Goal: Task Accomplishment & Management: Complete application form

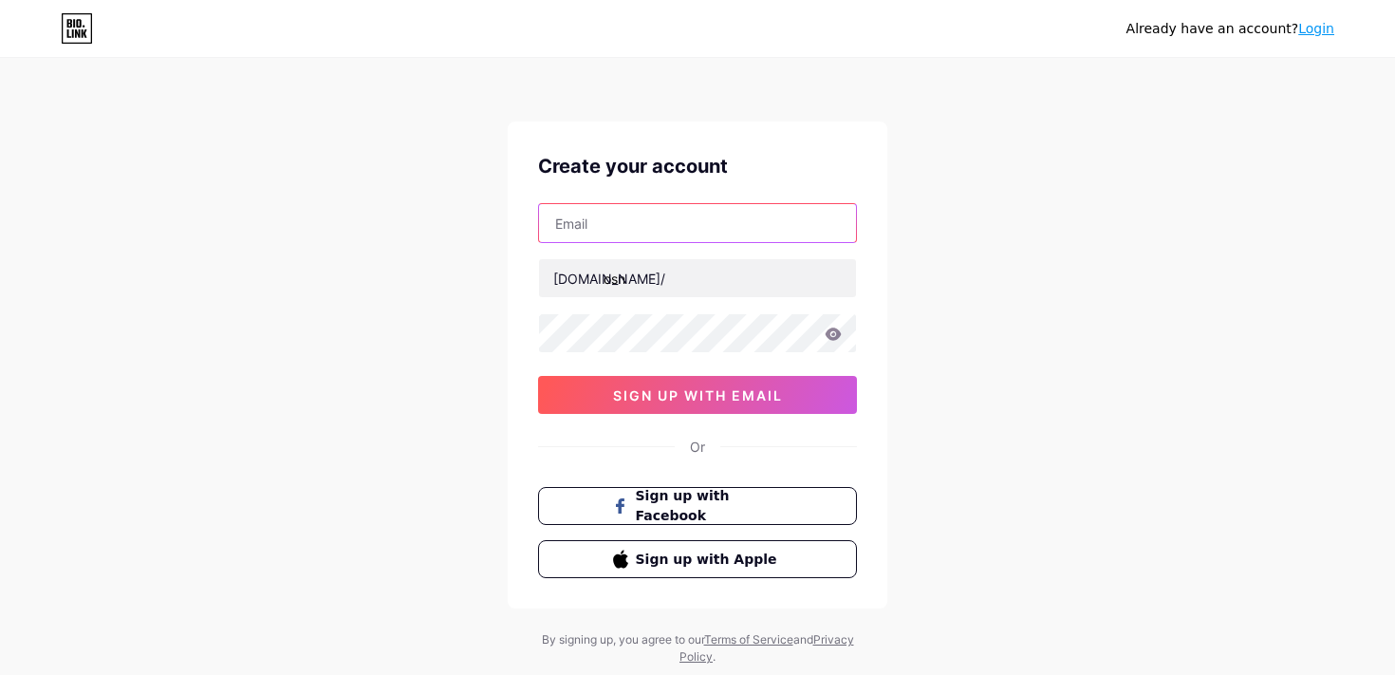
click at [679, 216] on input "text" at bounding box center [697, 223] width 317 height 38
type input "[EMAIL_ADDRESS][DOMAIN_NAME]"
click at [828, 330] on icon at bounding box center [834, 333] width 16 height 12
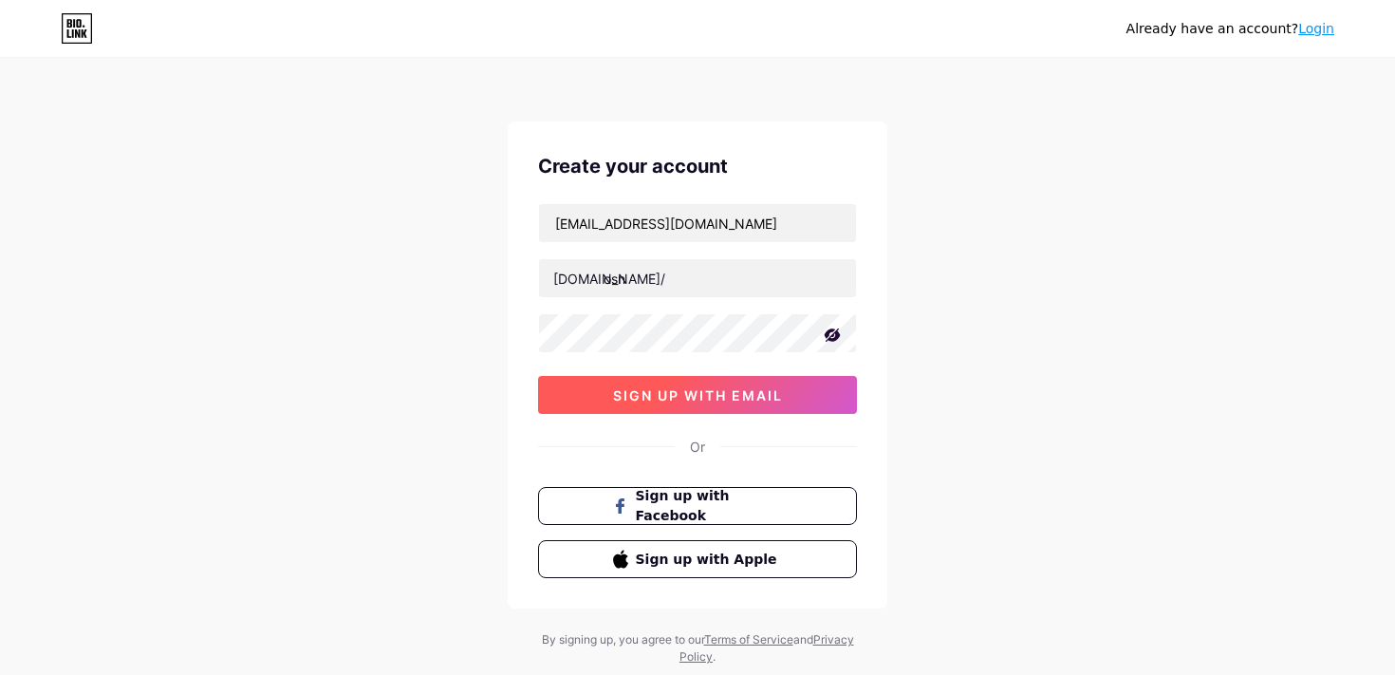
click at [794, 392] on button "sign up with email" at bounding box center [697, 395] width 319 height 38
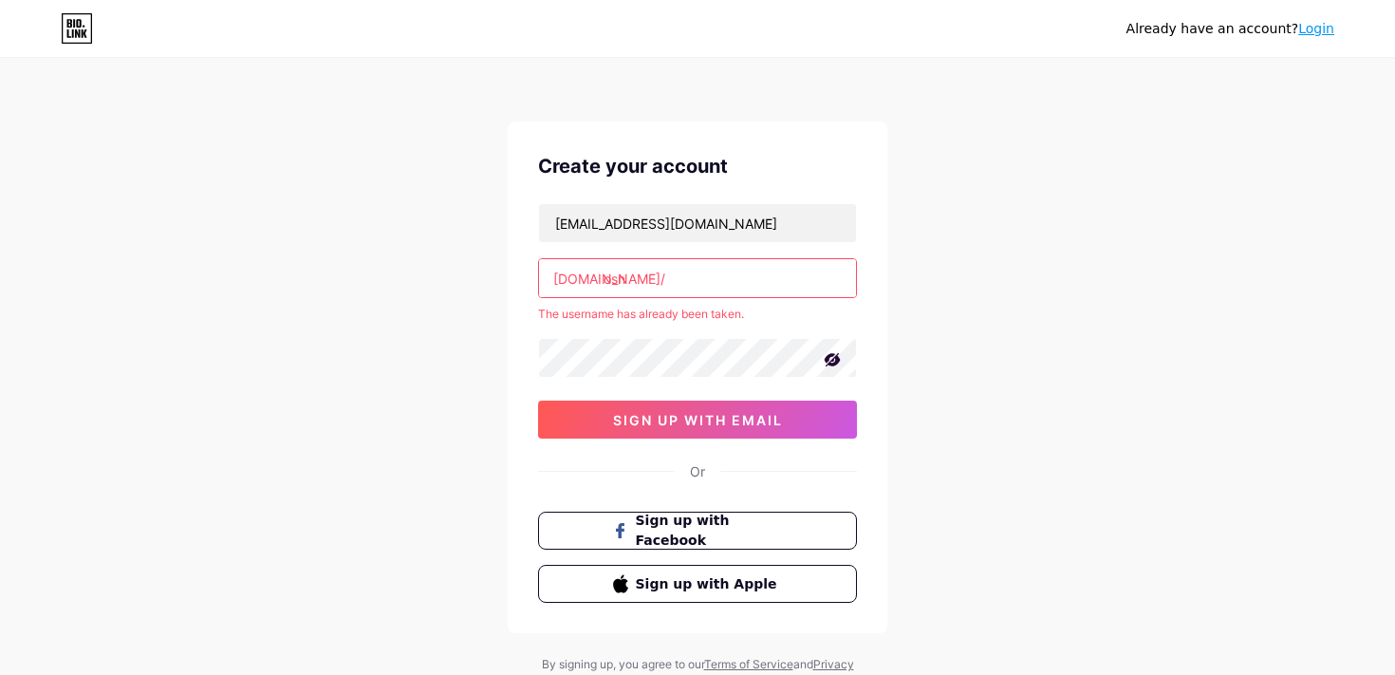
click at [678, 286] on input "osn" at bounding box center [697, 278] width 317 height 38
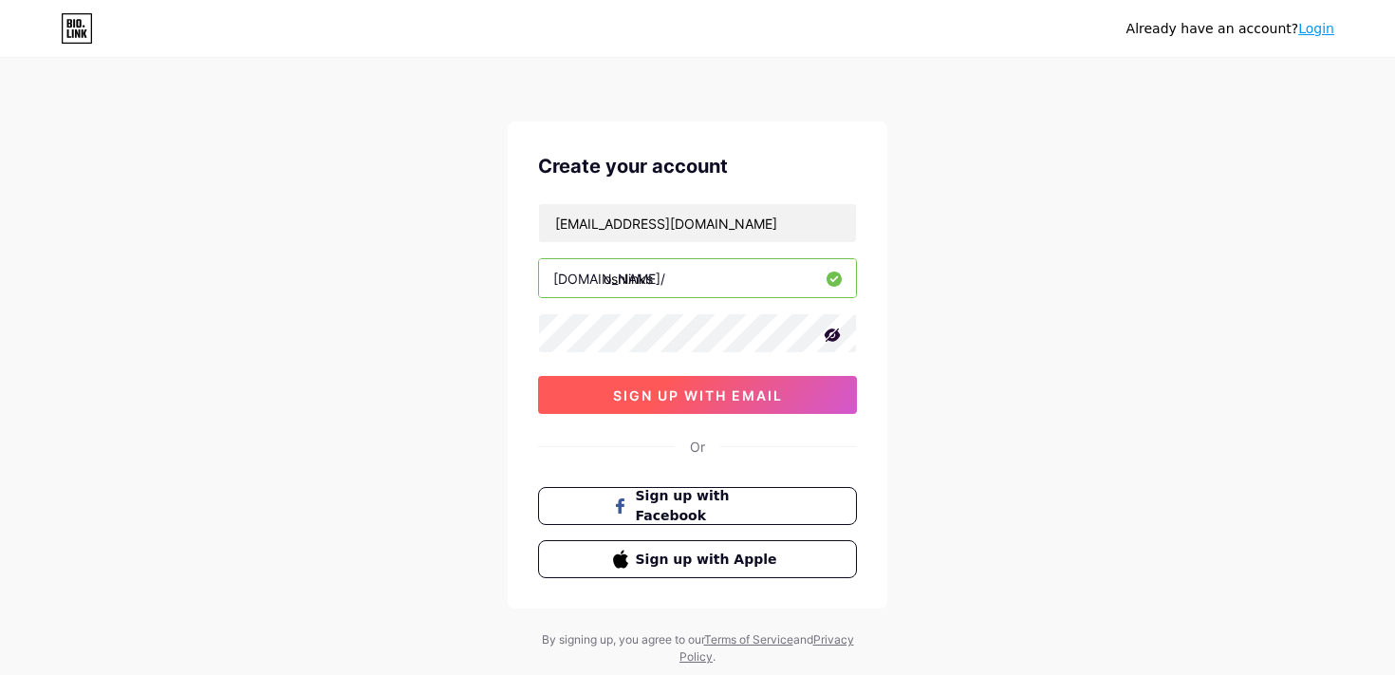
type input "osnlinks"
click at [643, 397] on span "sign up with email" at bounding box center [698, 395] width 170 height 16
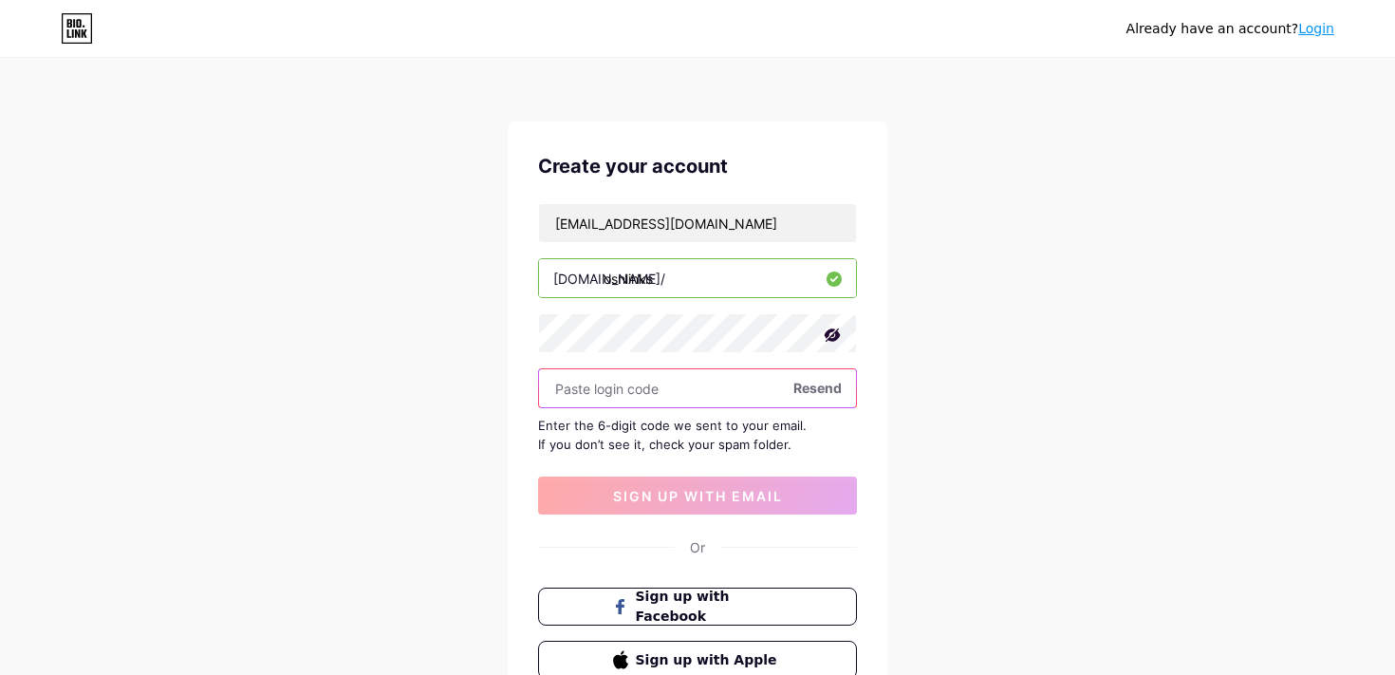
paste input "756569"
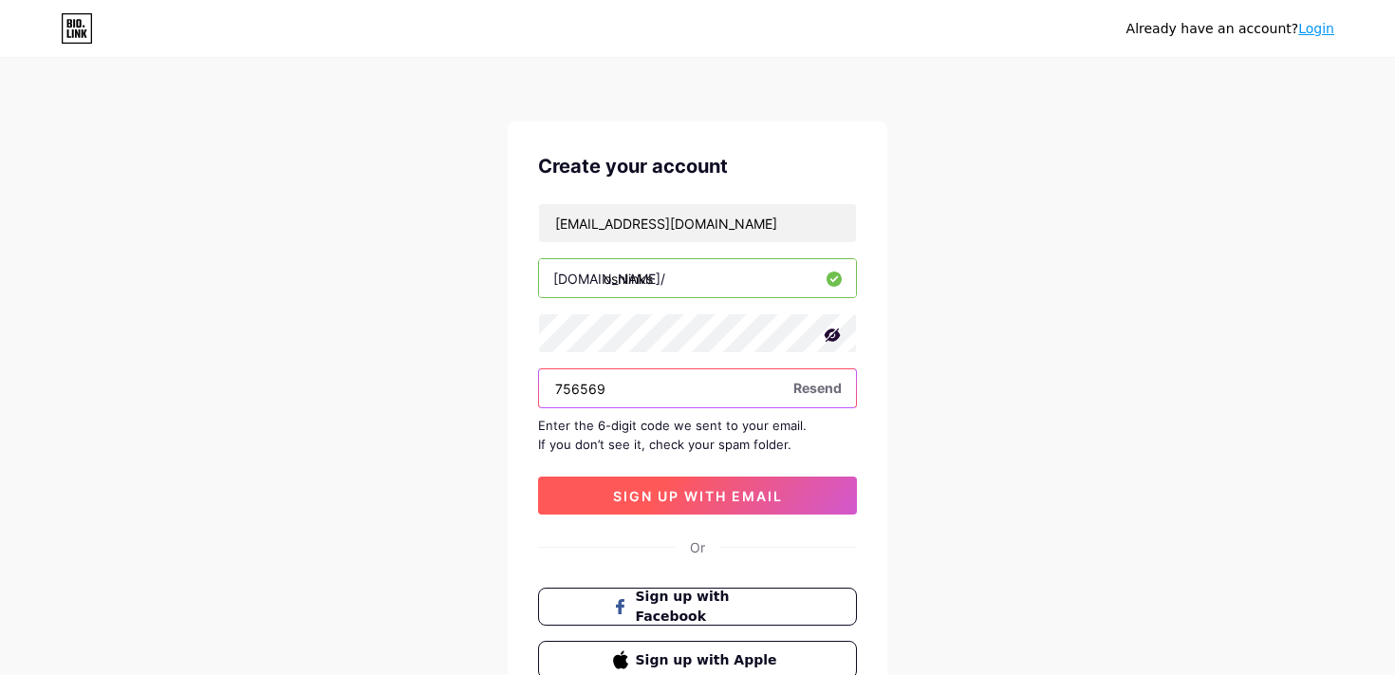
type input "756569"
click at [777, 488] on span "sign up with email" at bounding box center [698, 496] width 170 height 16
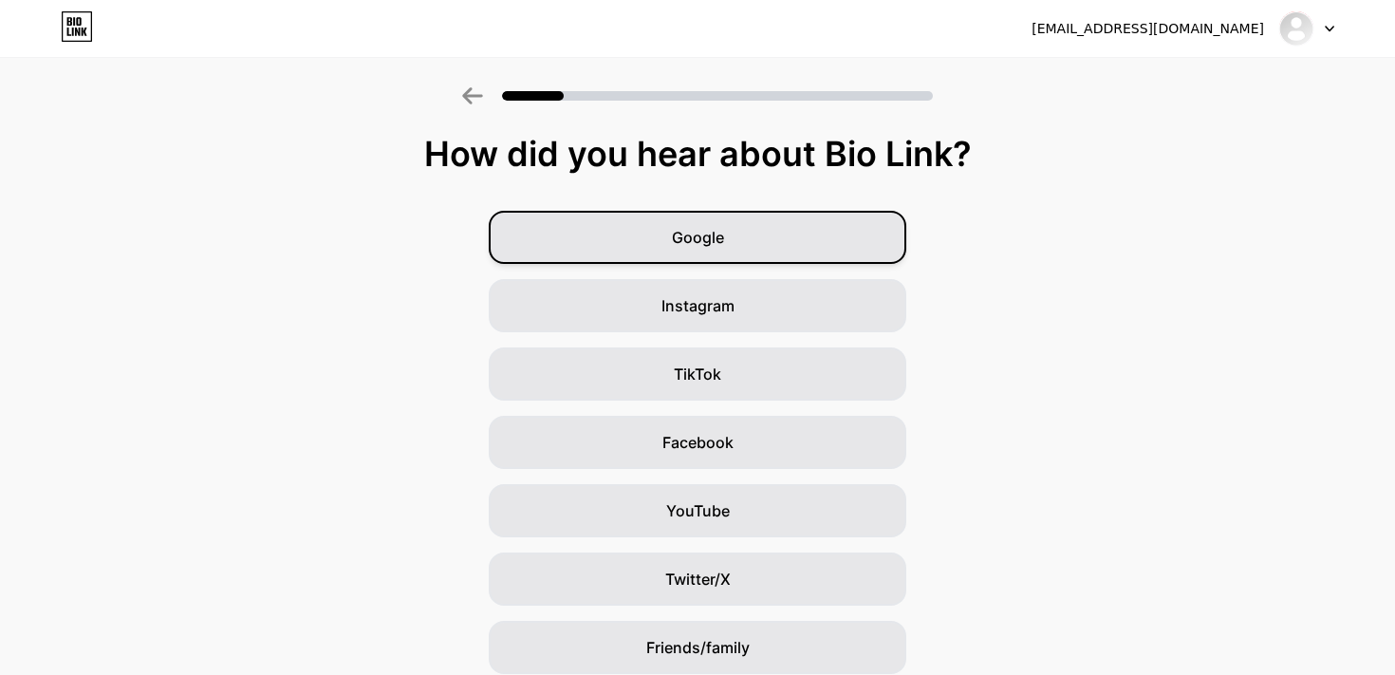
click at [863, 214] on div "Google" at bounding box center [698, 237] width 418 height 53
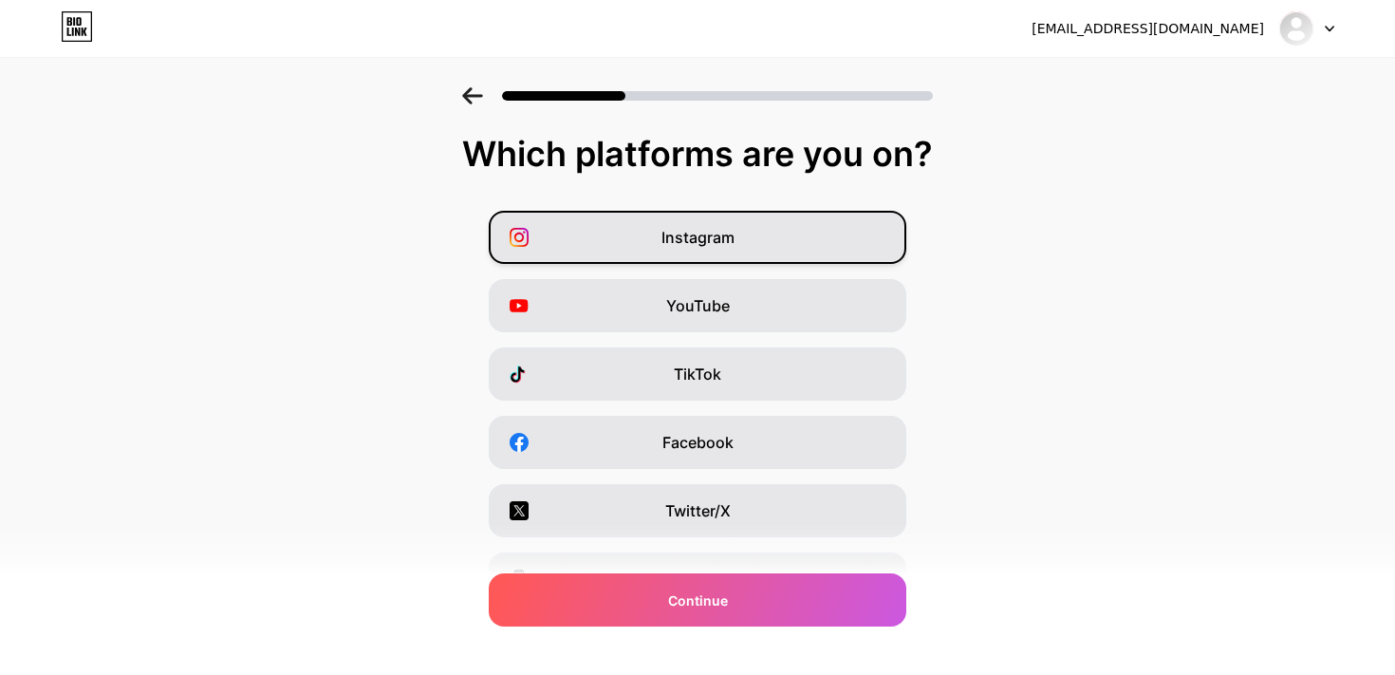
click at [725, 240] on span "Instagram" at bounding box center [697, 237] width 73 height 23
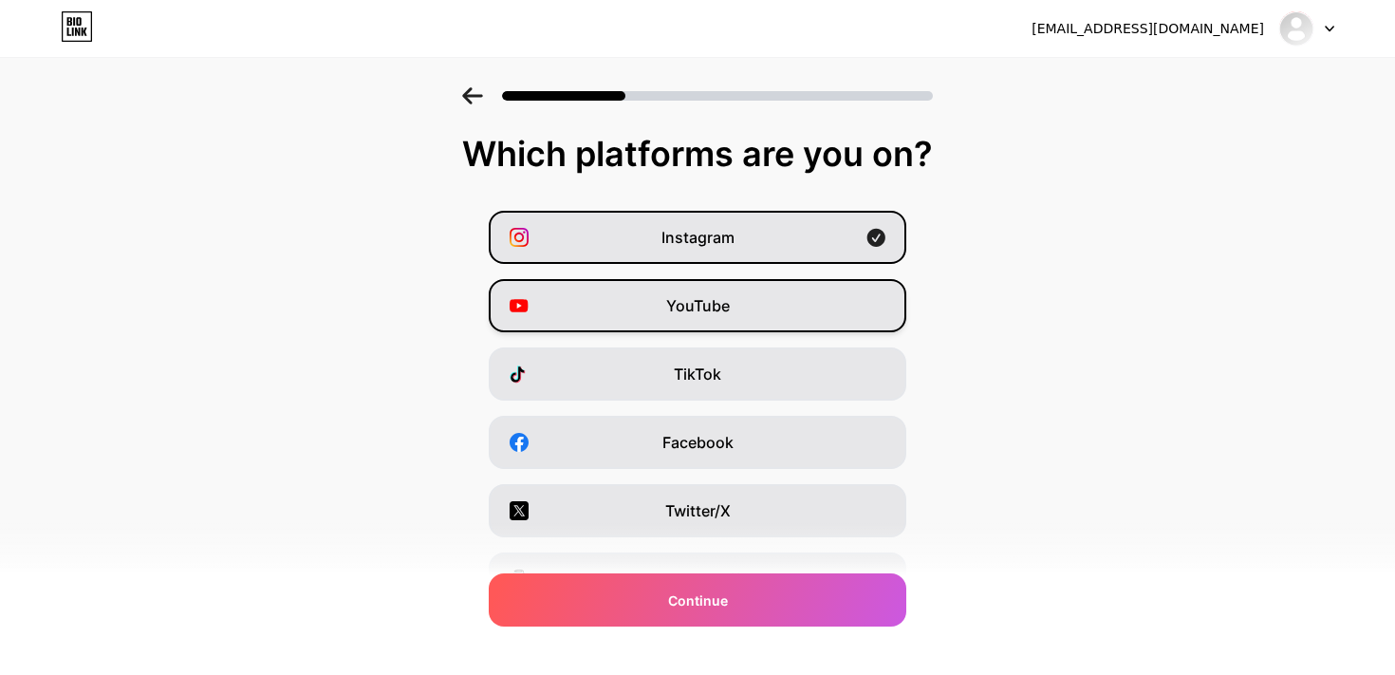
click at [722, 296] on span "YouTube" at bounding box center [698, 305] width 64 height 23
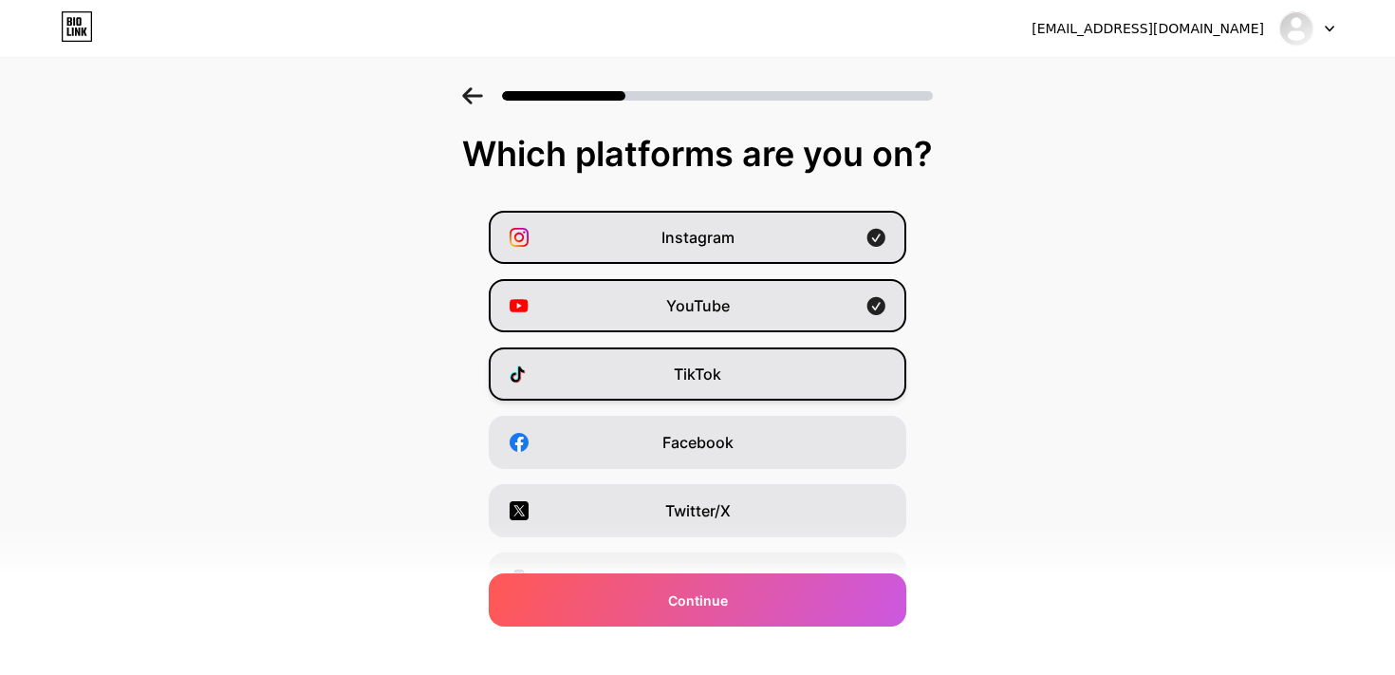
click at [716, 366] on span "TikTok" at bounding box center [697, 373] width 47 height 23
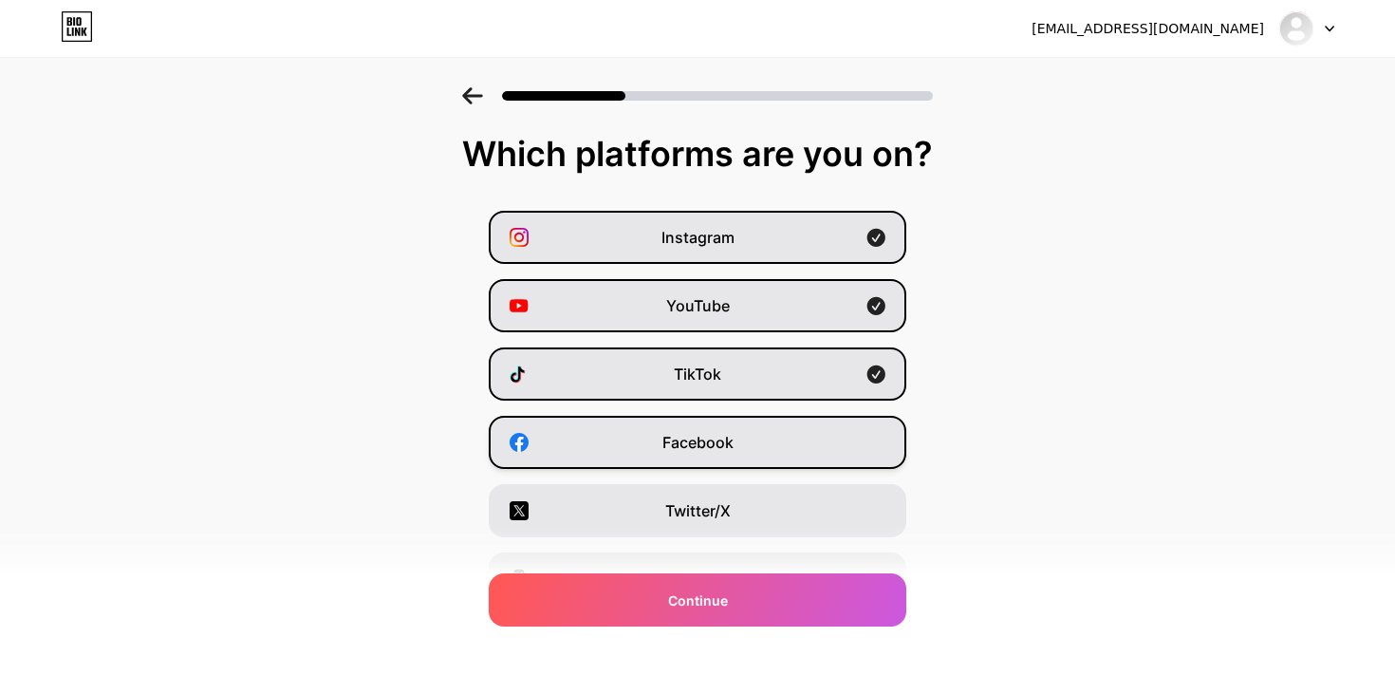
click at [706, 448] on span "Facebook" at bounding box center [697, 442] width 71 height 23
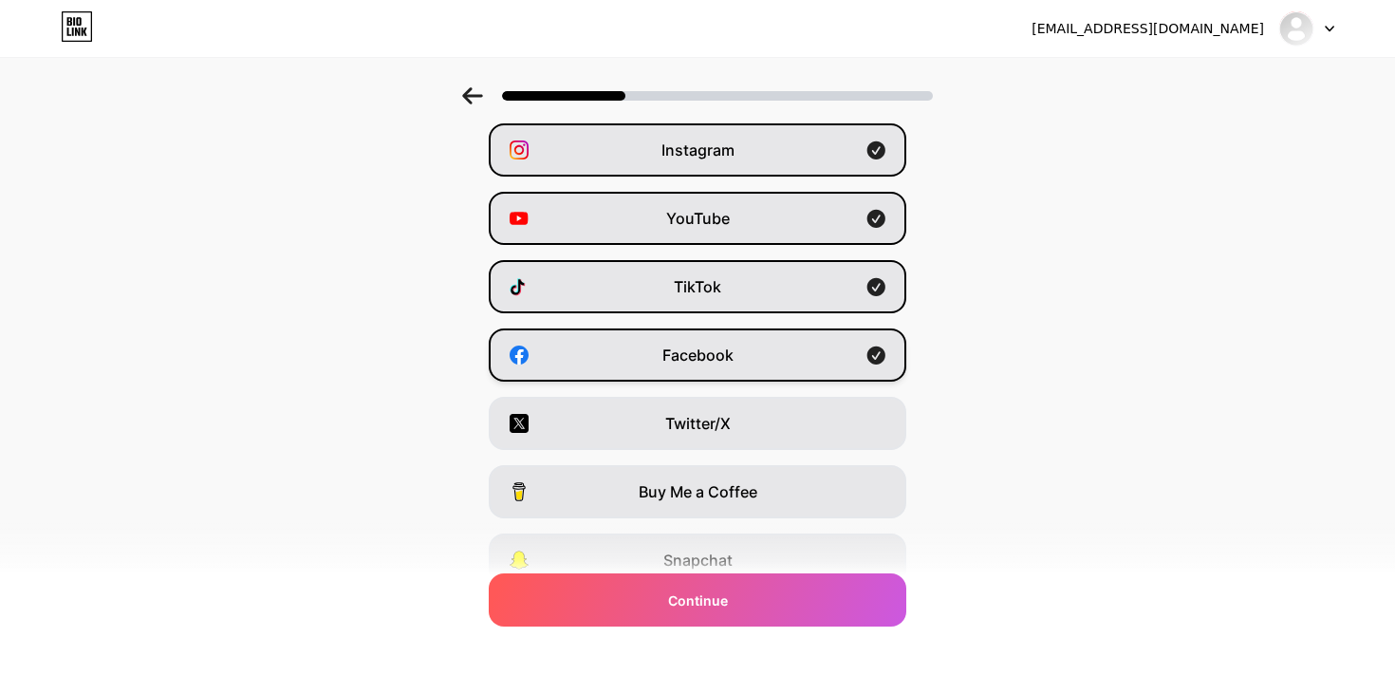
scroll to position [103, 0]
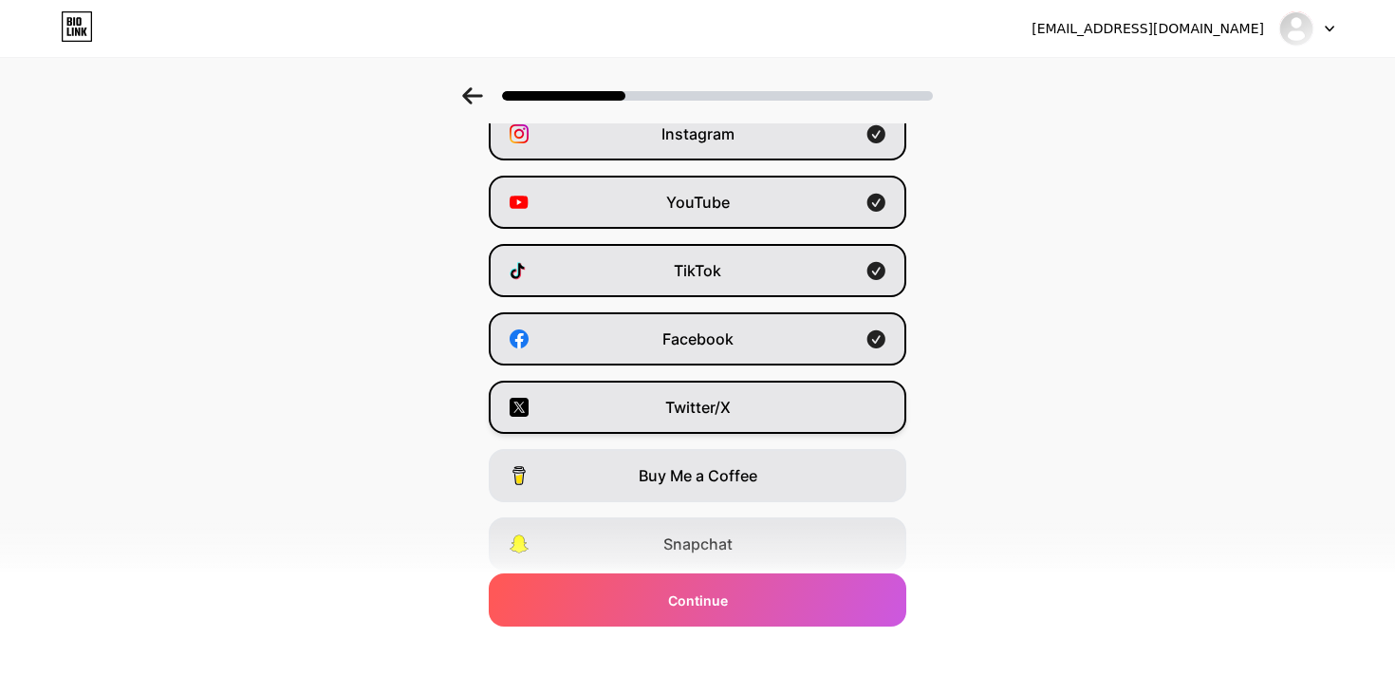
click at [717, 411] on span "Twitter/X" at bounding box center [697, 407] width 65 height 23
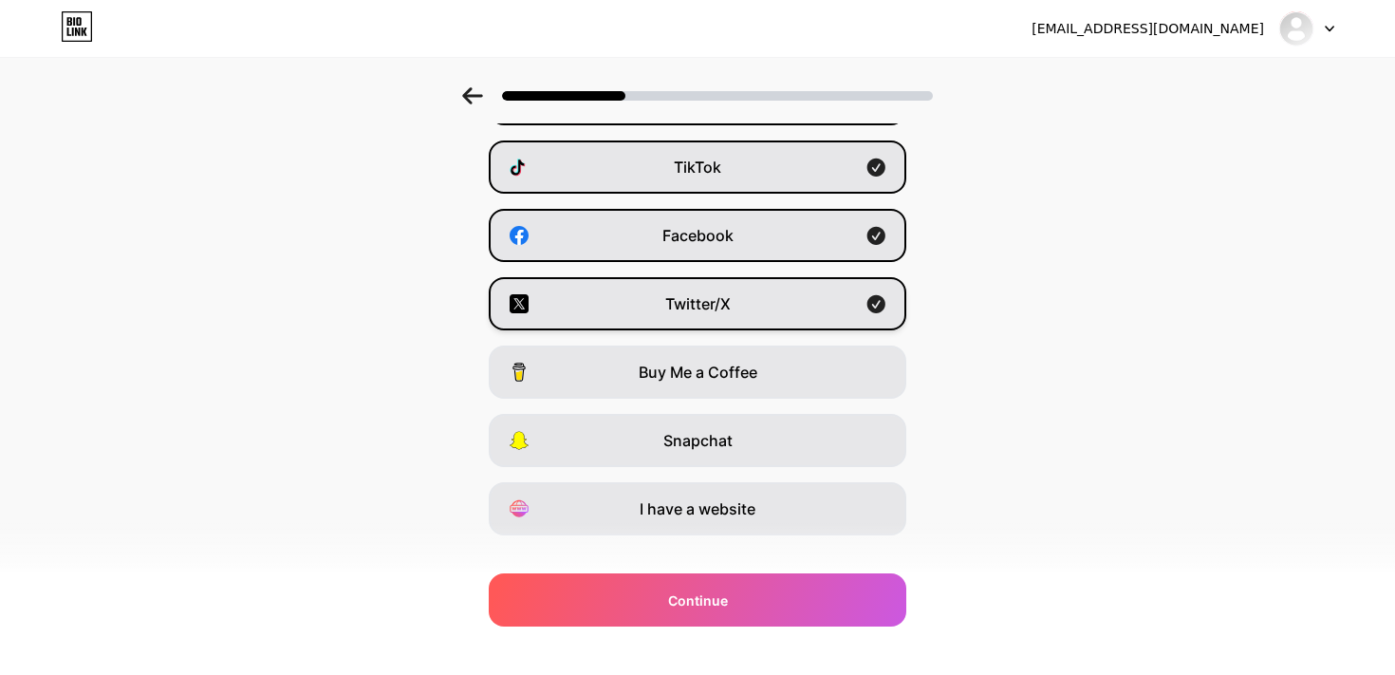
scroll to position [238, 0]
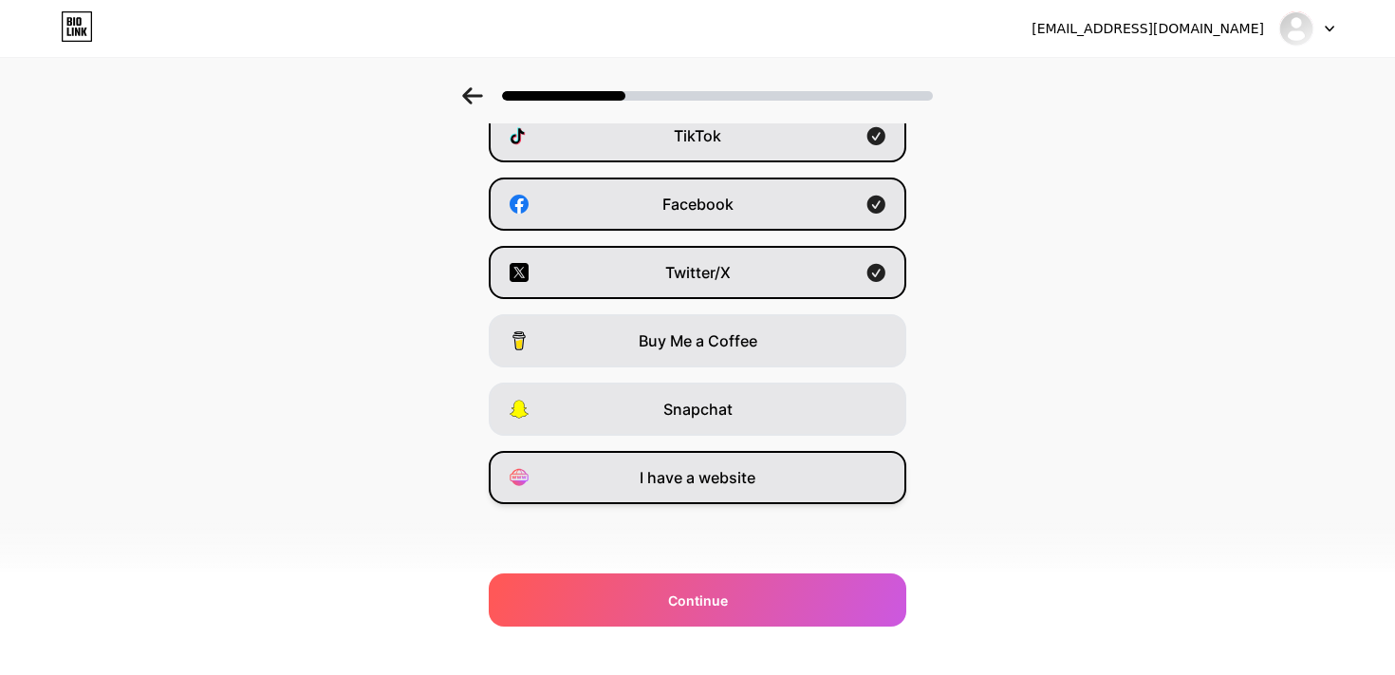
click at [725, 489] on div "I have a website" at bounding box center [698, 477] width 418 height 53
click at [705, 269] on span "Twitter/X" at bounding box center [697, 272] width 65 height 23
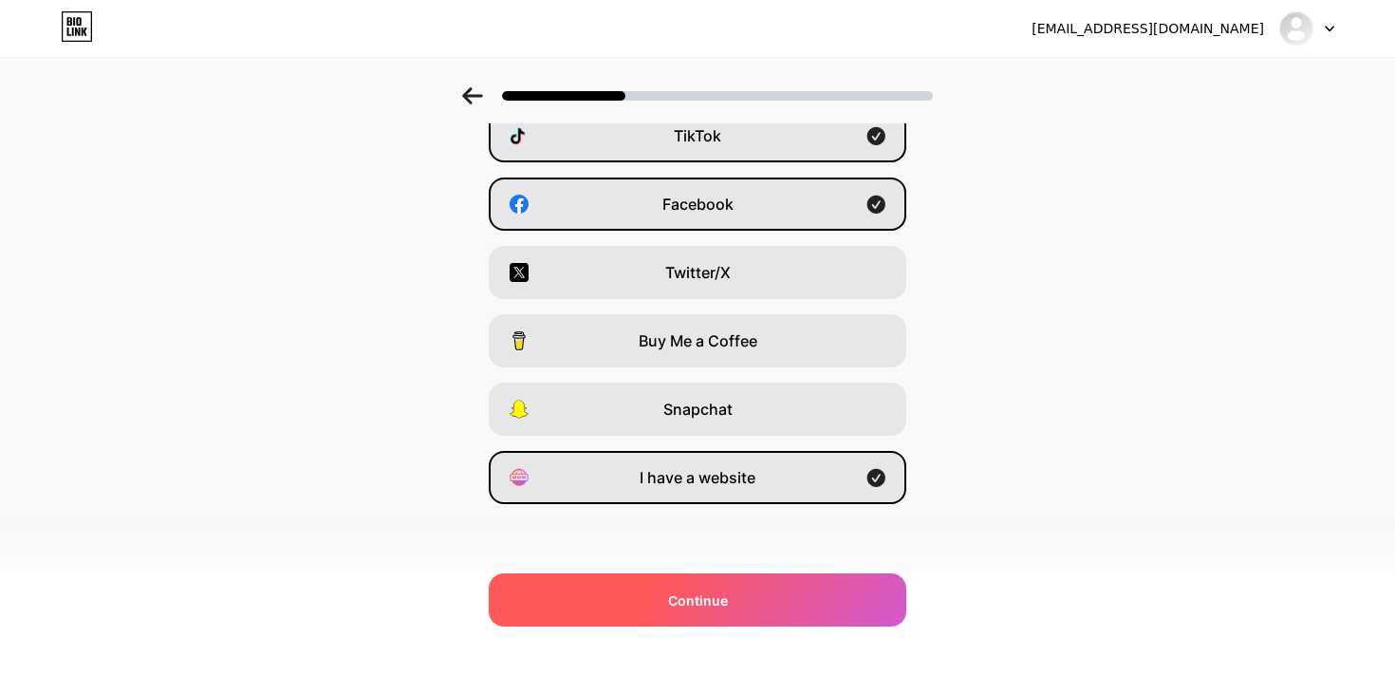
click at [752, 583] on div "Continue" at bounding box center [698, 599] width 418 height 53
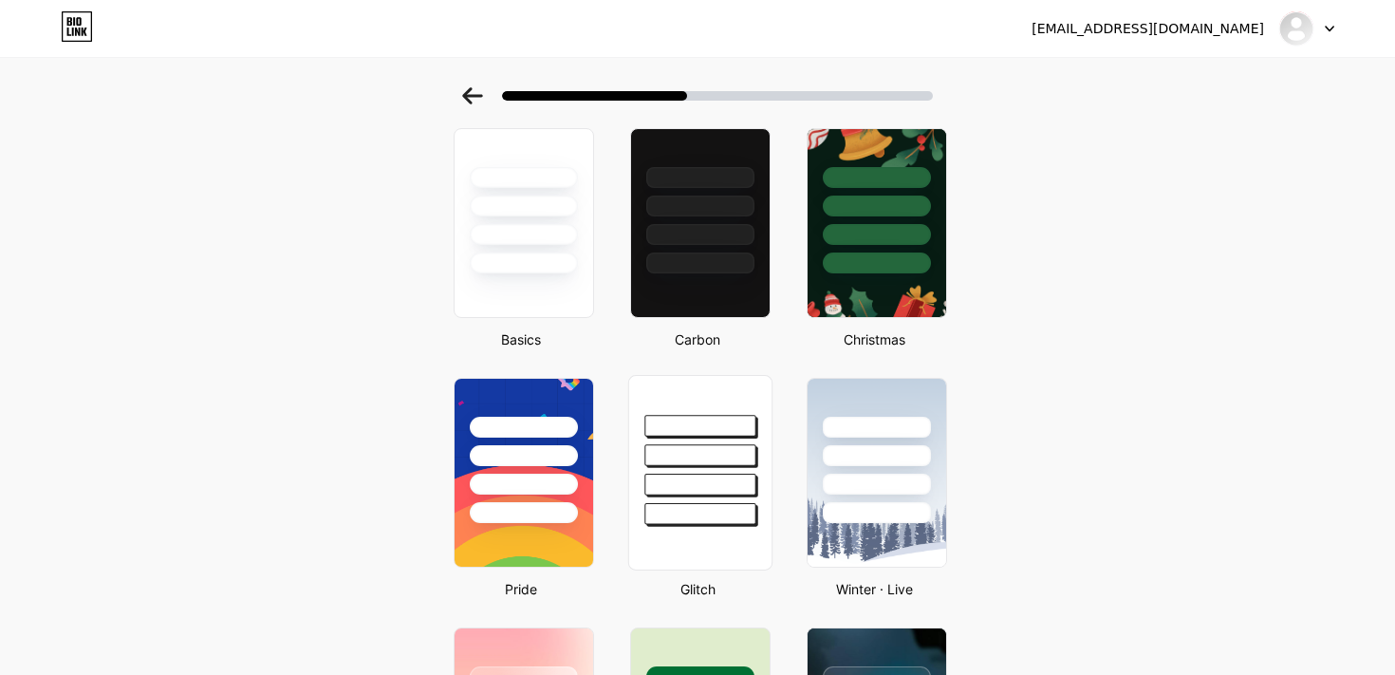
scroll to position [90, 0]
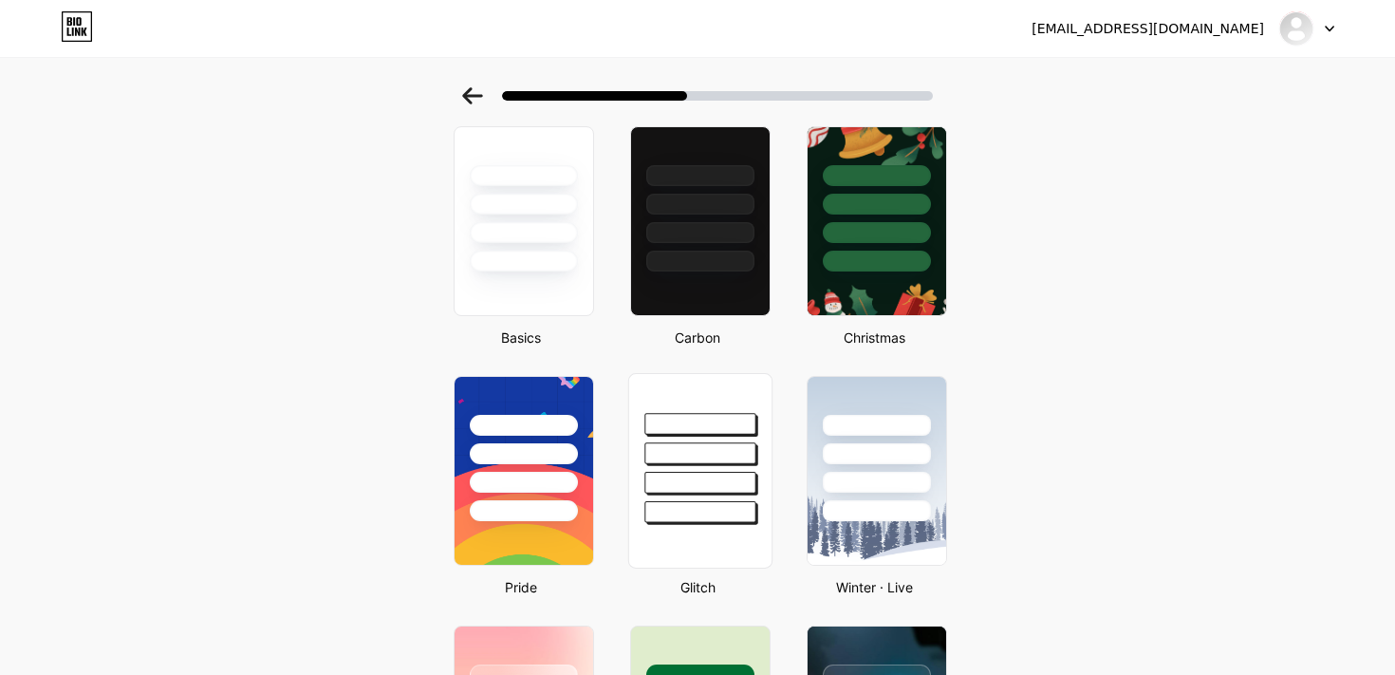
click at [702, 497] on div at bounding box center [700, 448] width 142 height 149
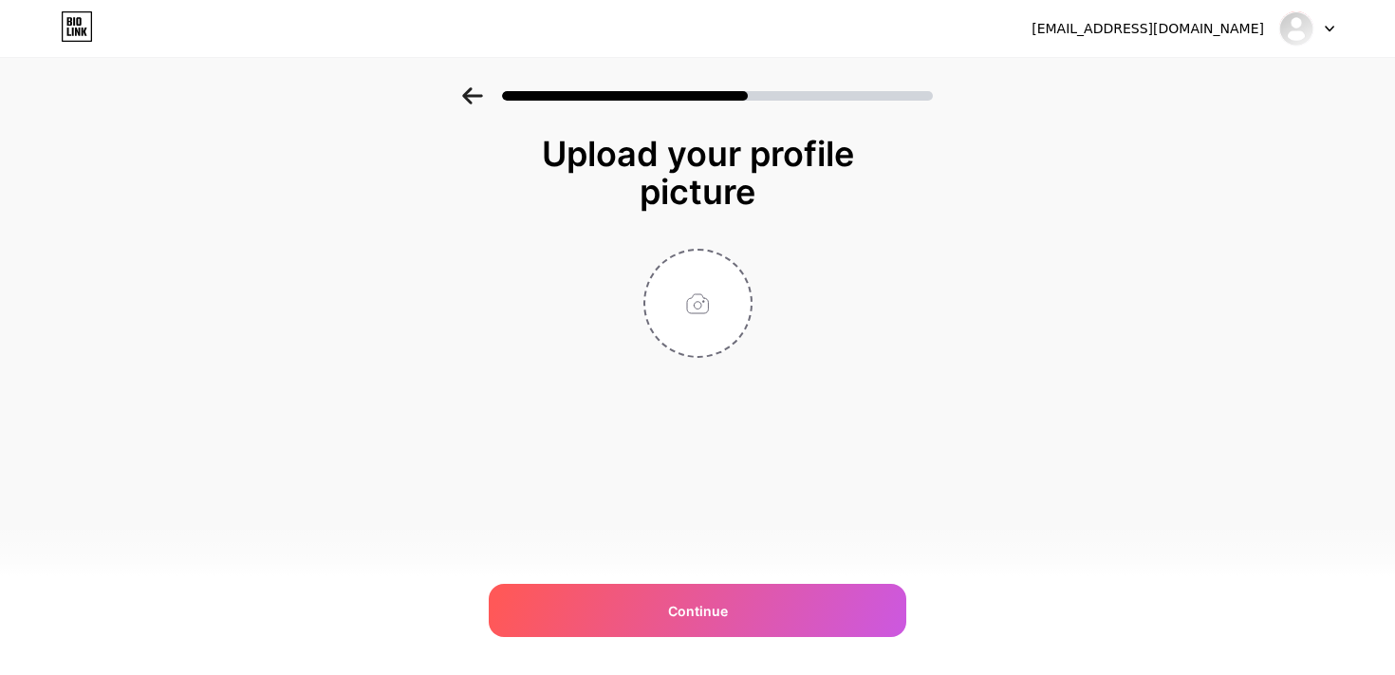
scroll to position [0, 0]
click at [725, 277] on input "file" at bounding box center [697, 303] width 105 height 105
type input "C:\fakepath\OSN FLAG 5x8.png"
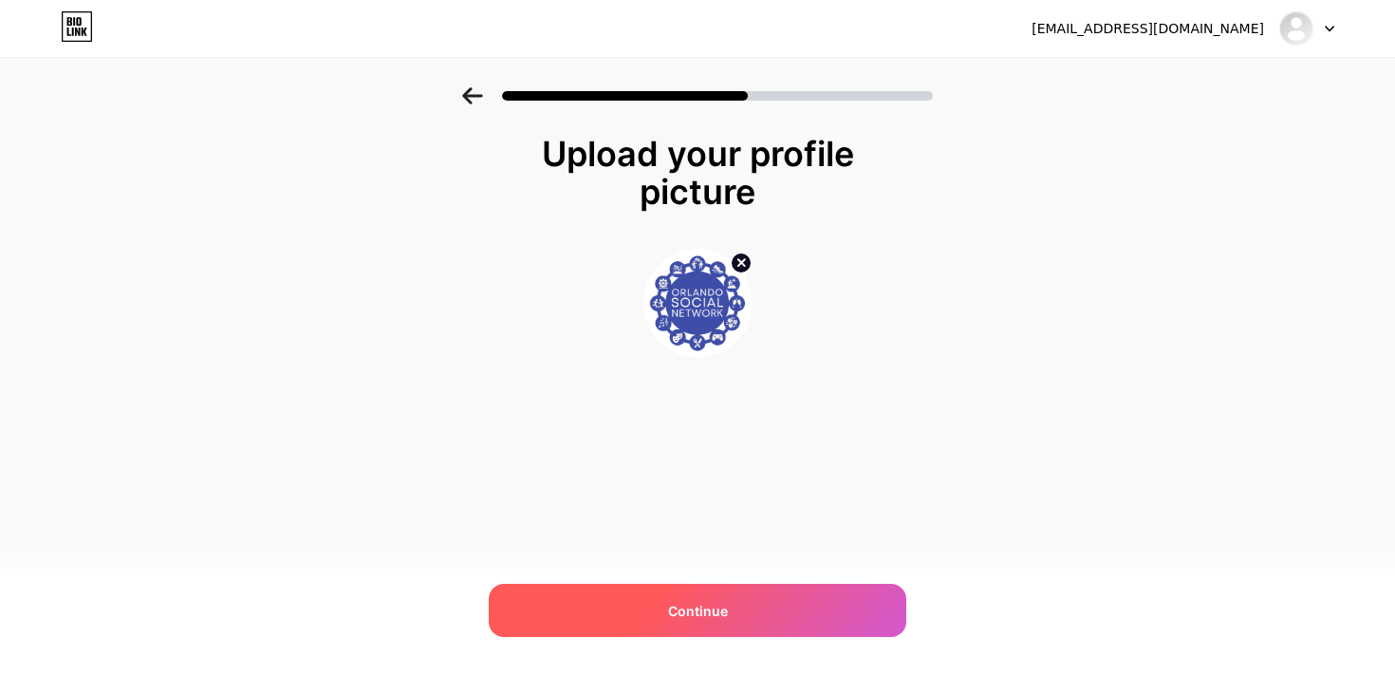
click at [819, 603] on div "Continue" at bounding box center [698, 610] width 418 height 53
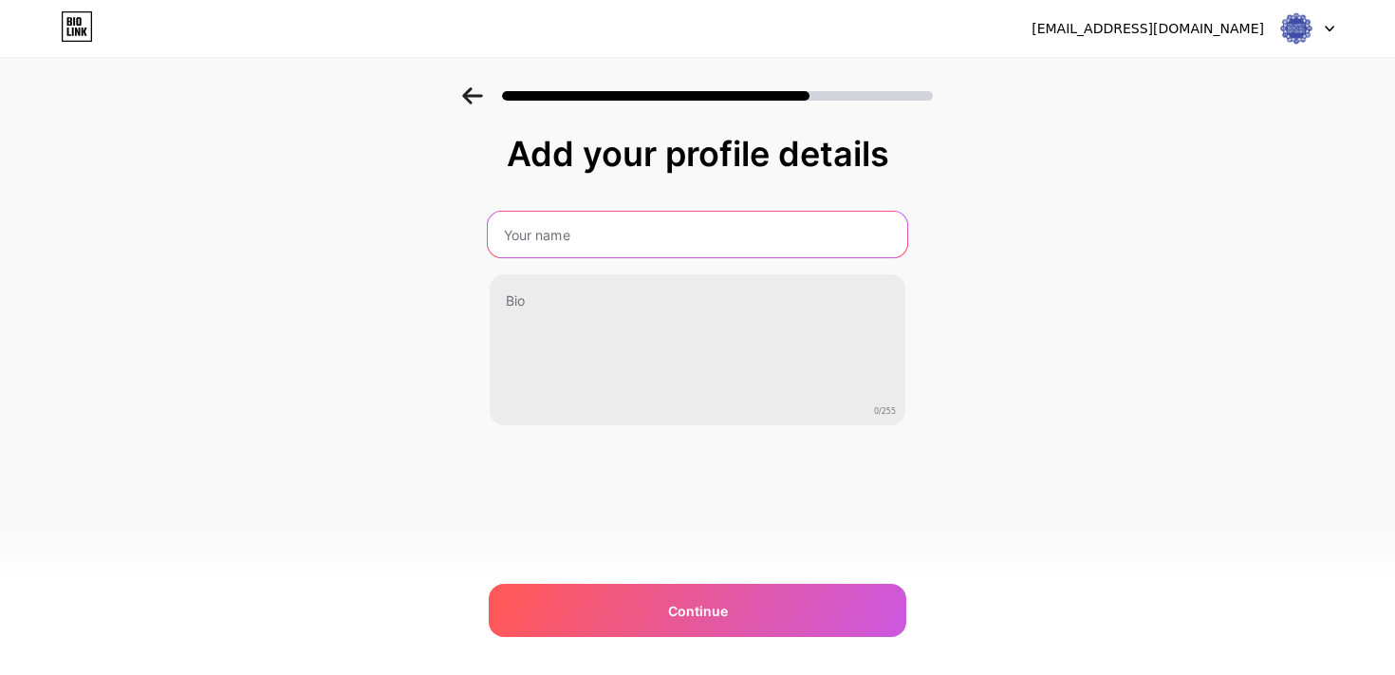
click at [682, 242] on input "text" at bounding box center [697, 235] width 419 height 46
type input "Orlando Social Network ([GEOGRAPHIC_DATA])"
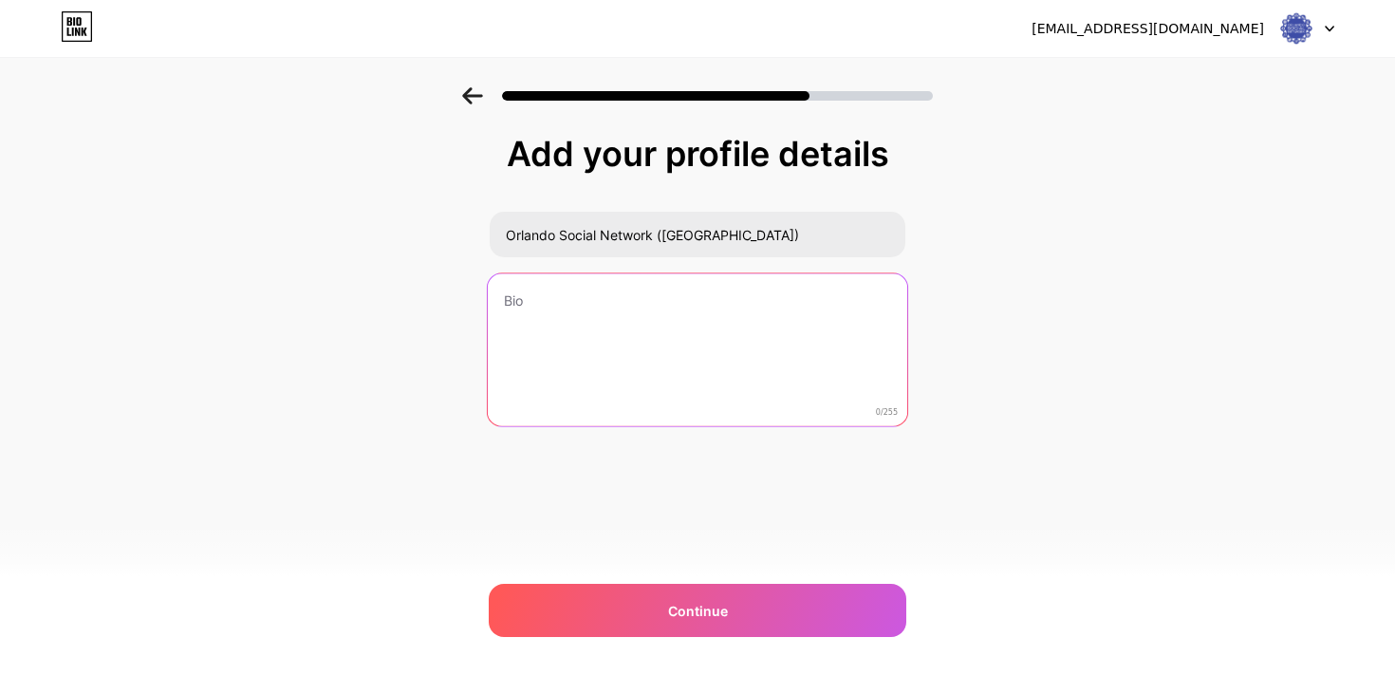
click at [707, 355] on textarea at bounding box center [697, 350] width 419 height 155
click at [604, 365] on textarea at bounding box center [697, 350] width 419 height 155
paste textarea "Orlando meetup for adults to meet, connect & make friends. In-person and offlin…"
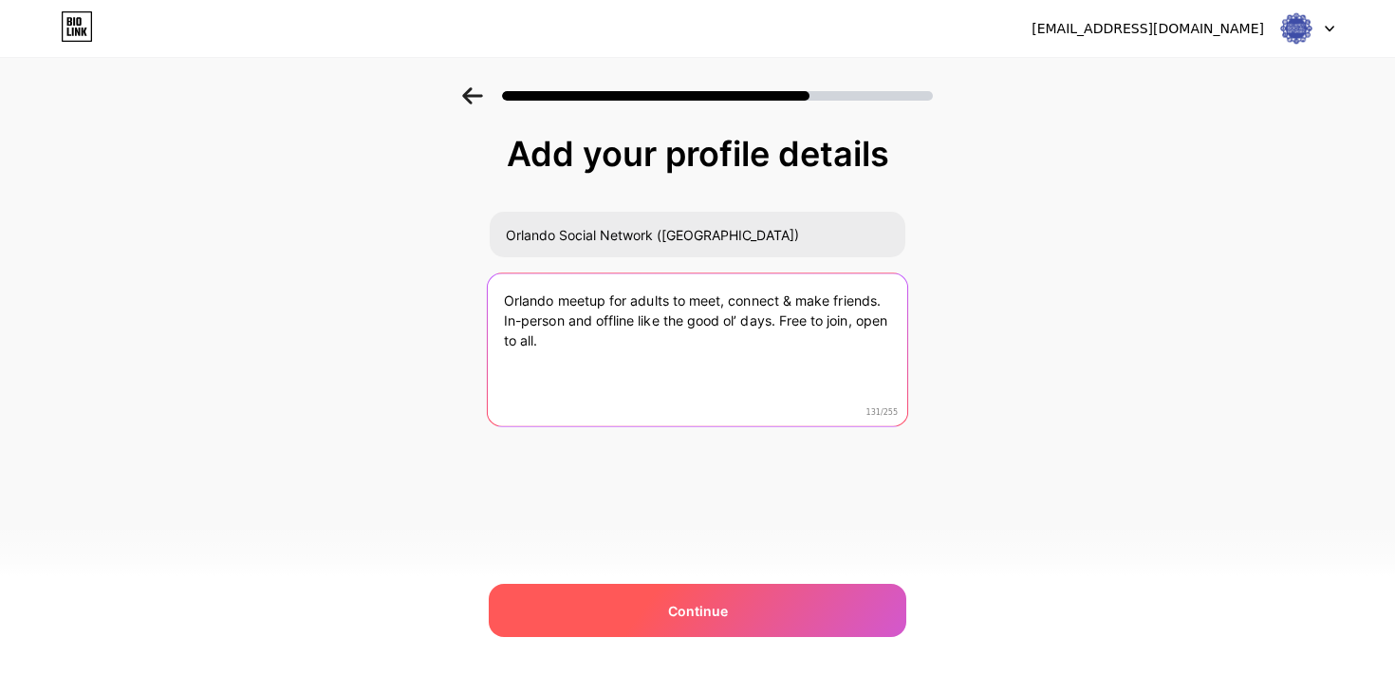
type textarea "Orlando meetup for adults to meet, connect & make friends. In-person and offlin…"
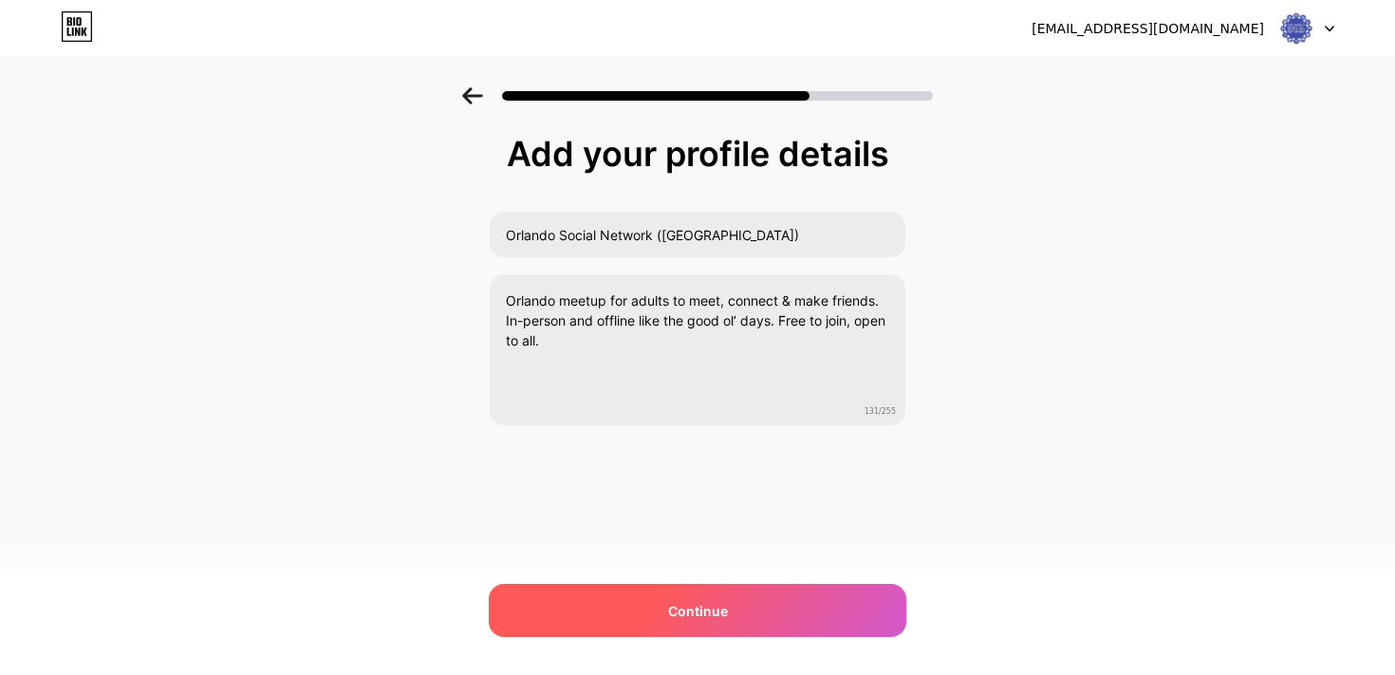
click at [659, 623] on div "Continue" at bounding box center [698, 610] width 418 height 53
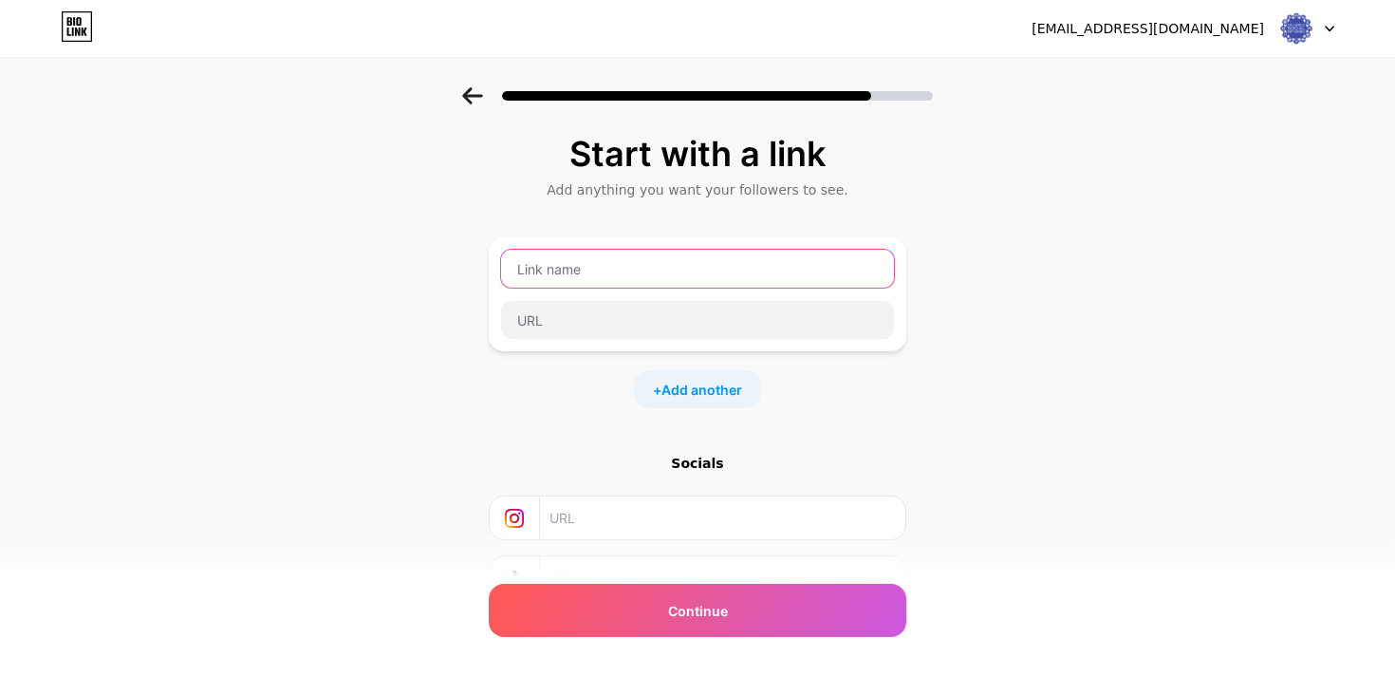
click at [636, 271] on input "text" at bounding box center [697, 269] width 393 height 38
click at [638, 529] on input "text" at bounding box center [721, 517] width 344 height 43
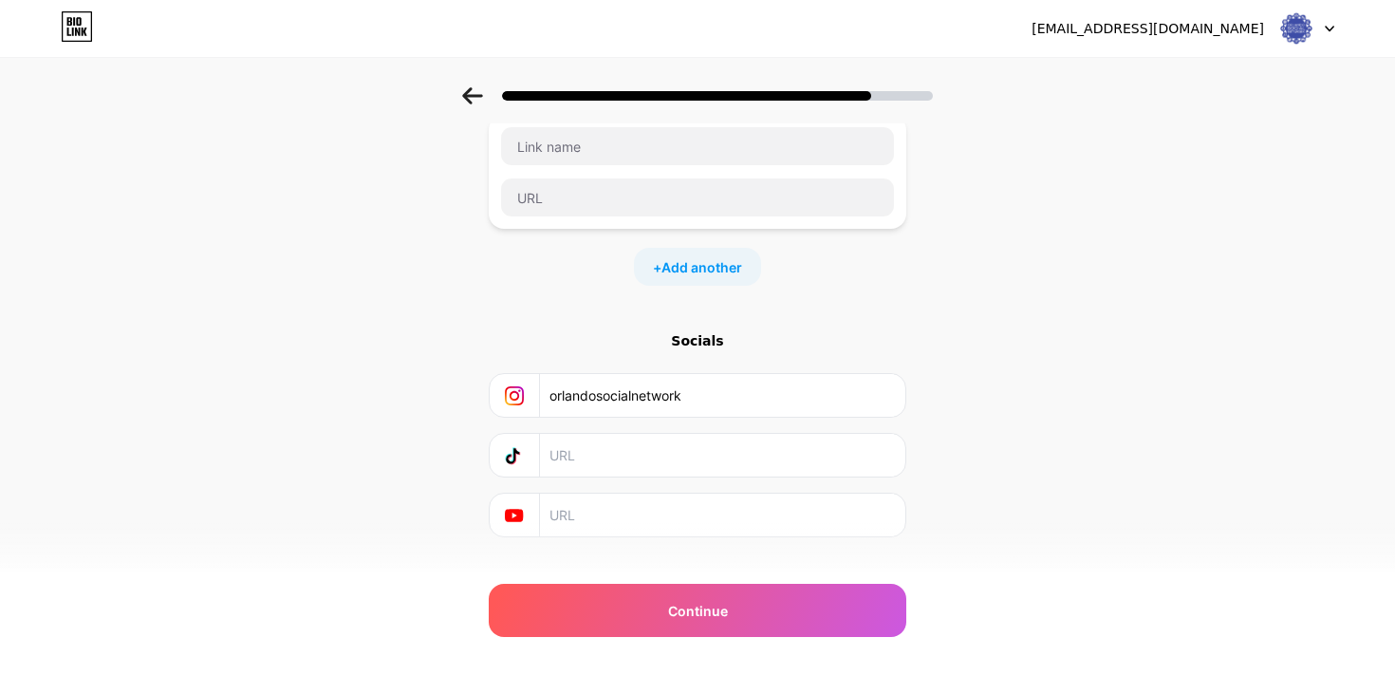
type input "orlandosocialnetwork"
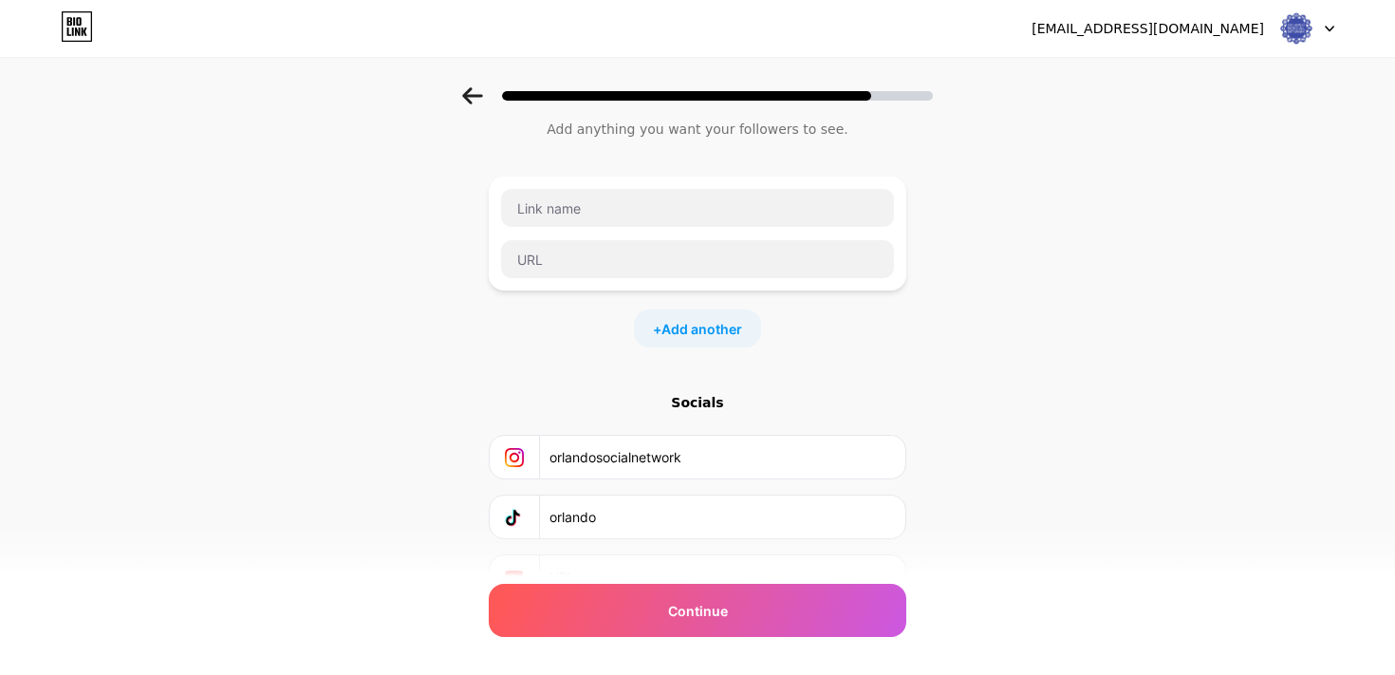
scroll to position [0, 0]
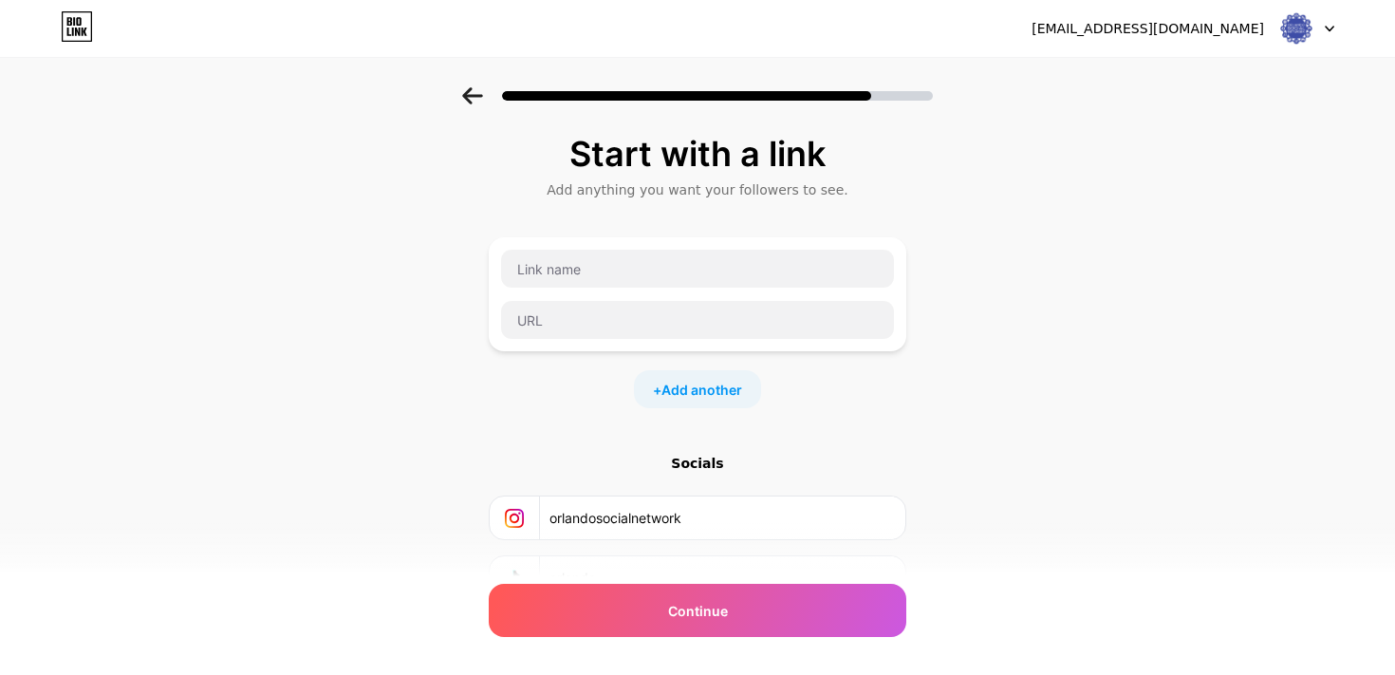
type input "orlando"
click at [616, 283] on input "text" at bounding box center [697, 269] width 393 height 38
click at [609, 308] on input "text" at bounding box center [697, 320] width 393 height 38
paste input "[URL][DOMAIN_NAME]"
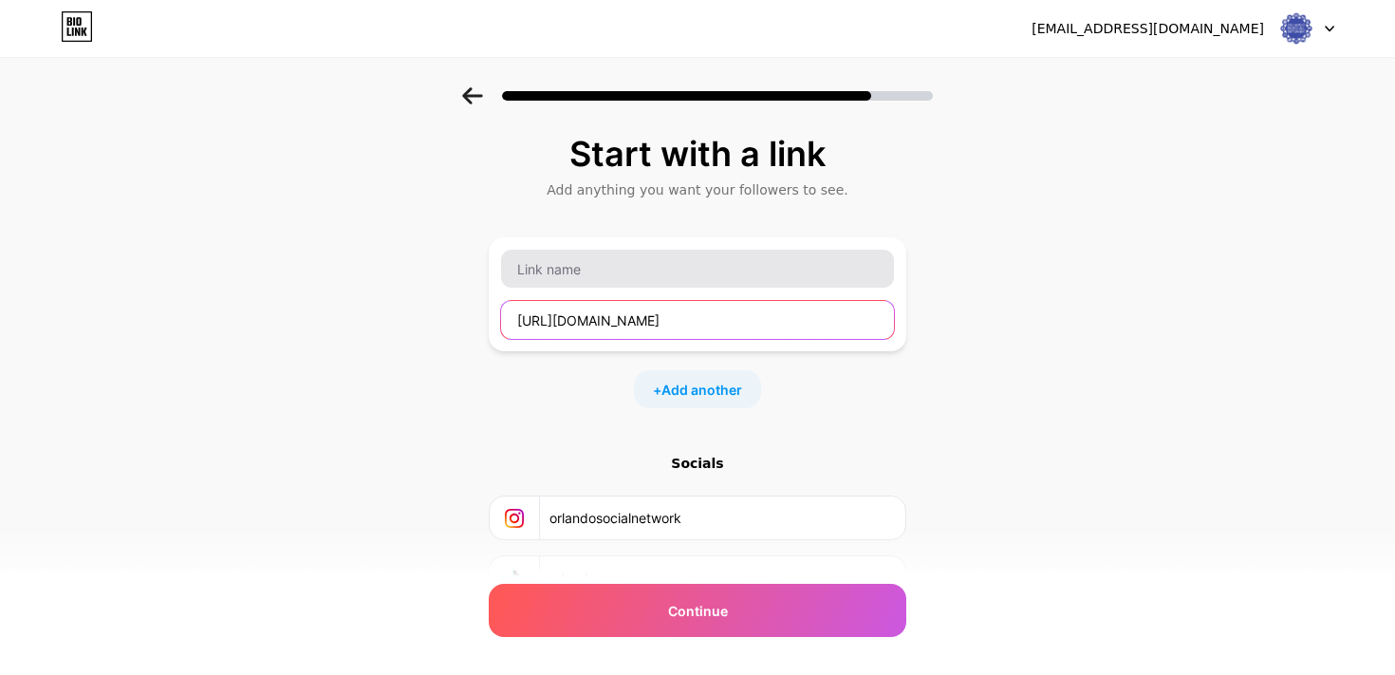
type input "[URL][DOMAIN_NAME]"
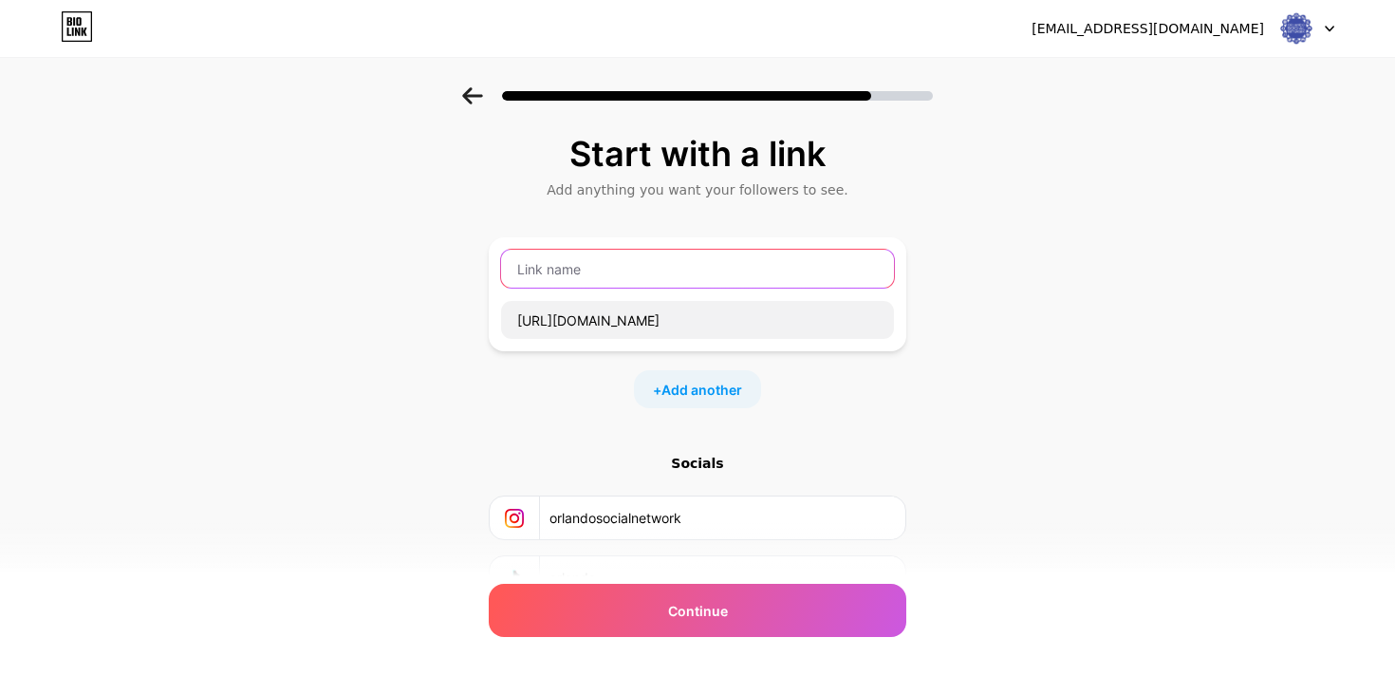
click at [603, 281] on input "text" at bounding box center [697, 269] width 393 height 38
type input "MEET OUR TEAM"
click at [696, 415] on div "Start with a link Add anything you want your followers to see. MEET OUR TEAM [U…" at bounding box center [698, 397] width 418 height 525
click at [692, 395] on span "Add another" at bounding box center [701, 390] width 81 height 20
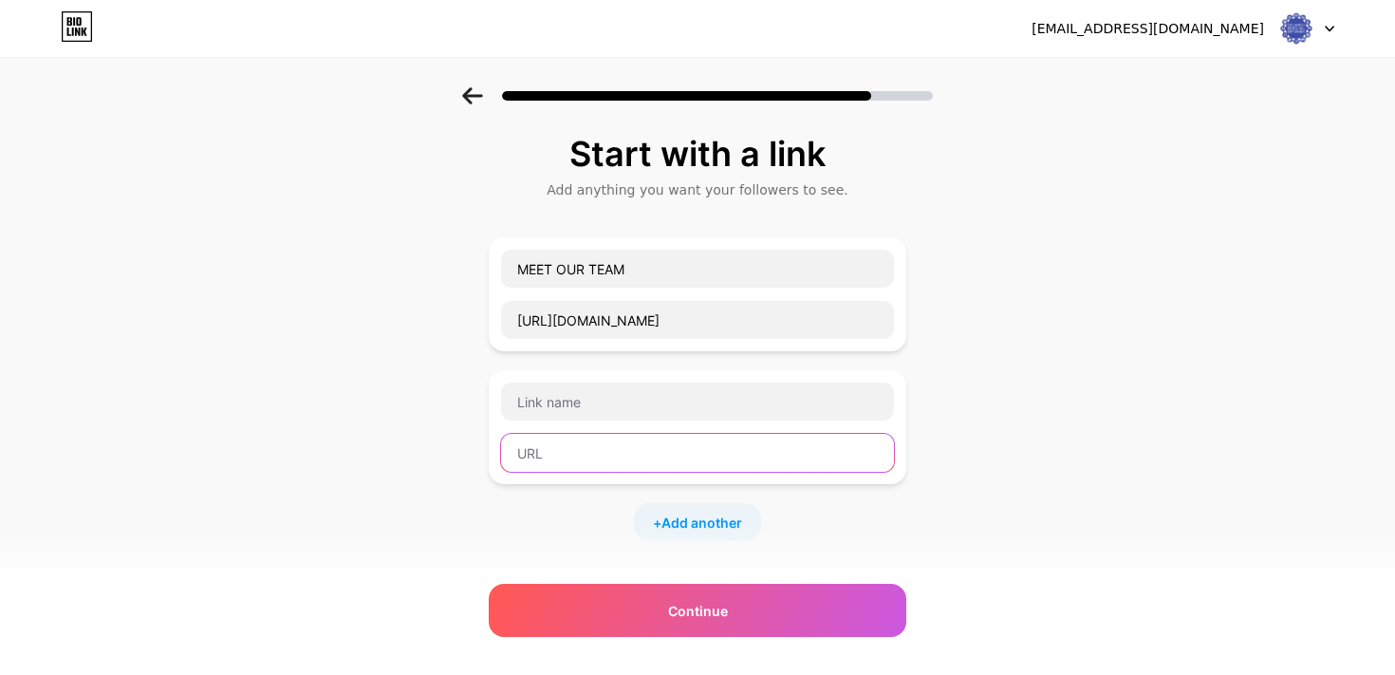
click at [594, 447] on input "text" at bounding box center [697, 453] width 393 height 38
paste input "[URL][DOMAIN_NAME]"
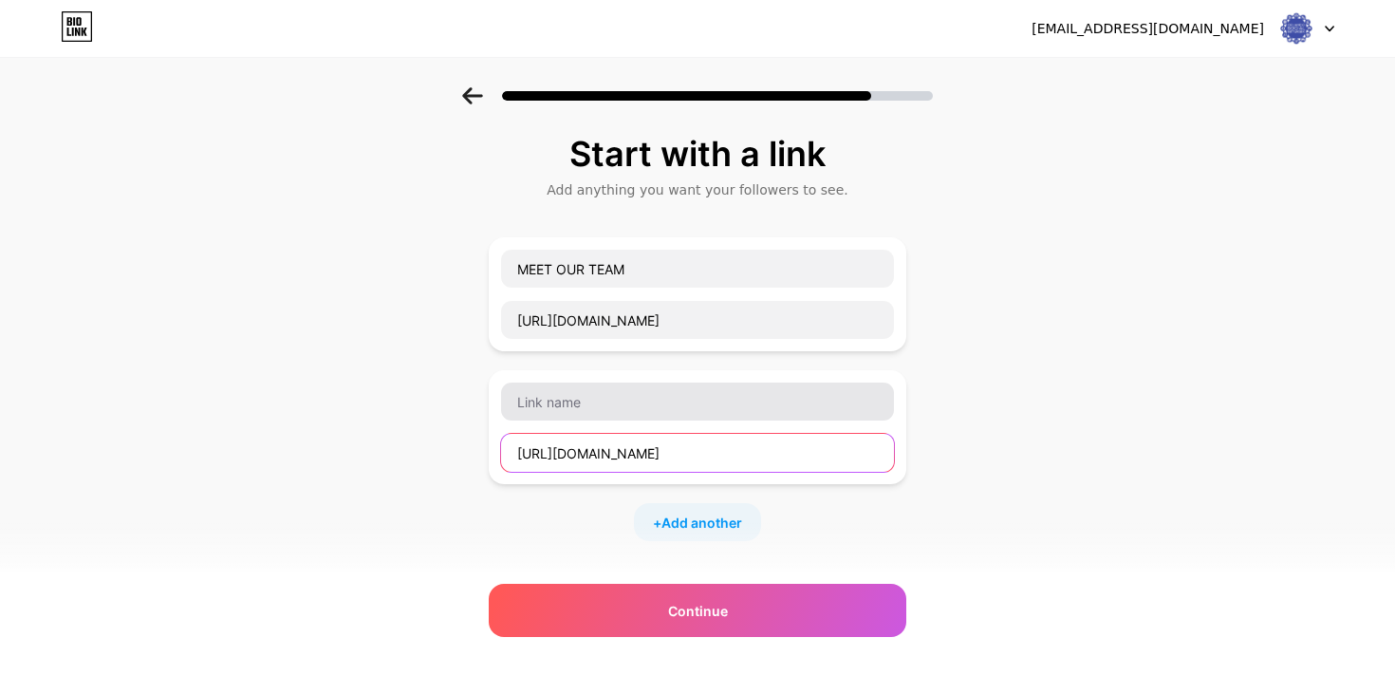
type input "[URL][DOMAIN_NAME]"
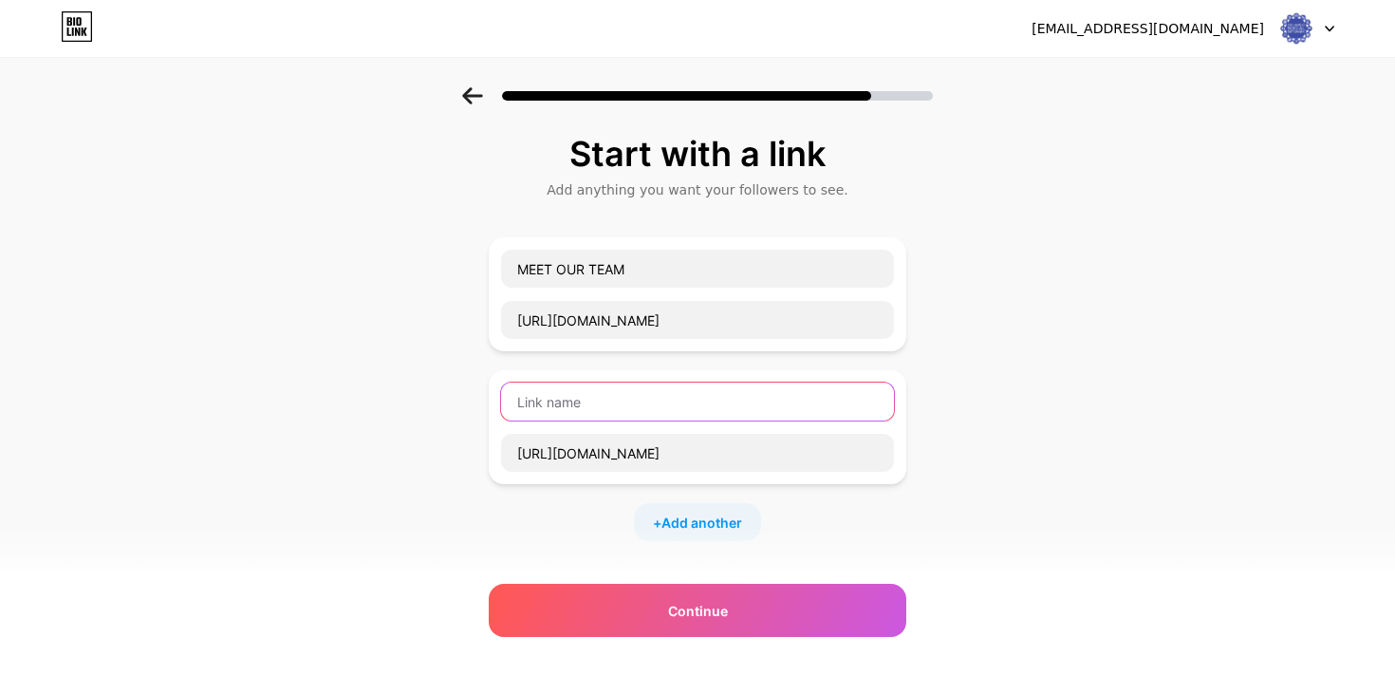
click at [600, 400] on input "text" at bounding box center [697, 401] width 393 height 38
click at [600, 400] on input "OR" at bounding box center [697, 401] width 393 height 38
type input "[DOMAIN_NAME]"
click at [688, 539] on div "+ Add another" at bounding box center [697, 522] width 127 height 38
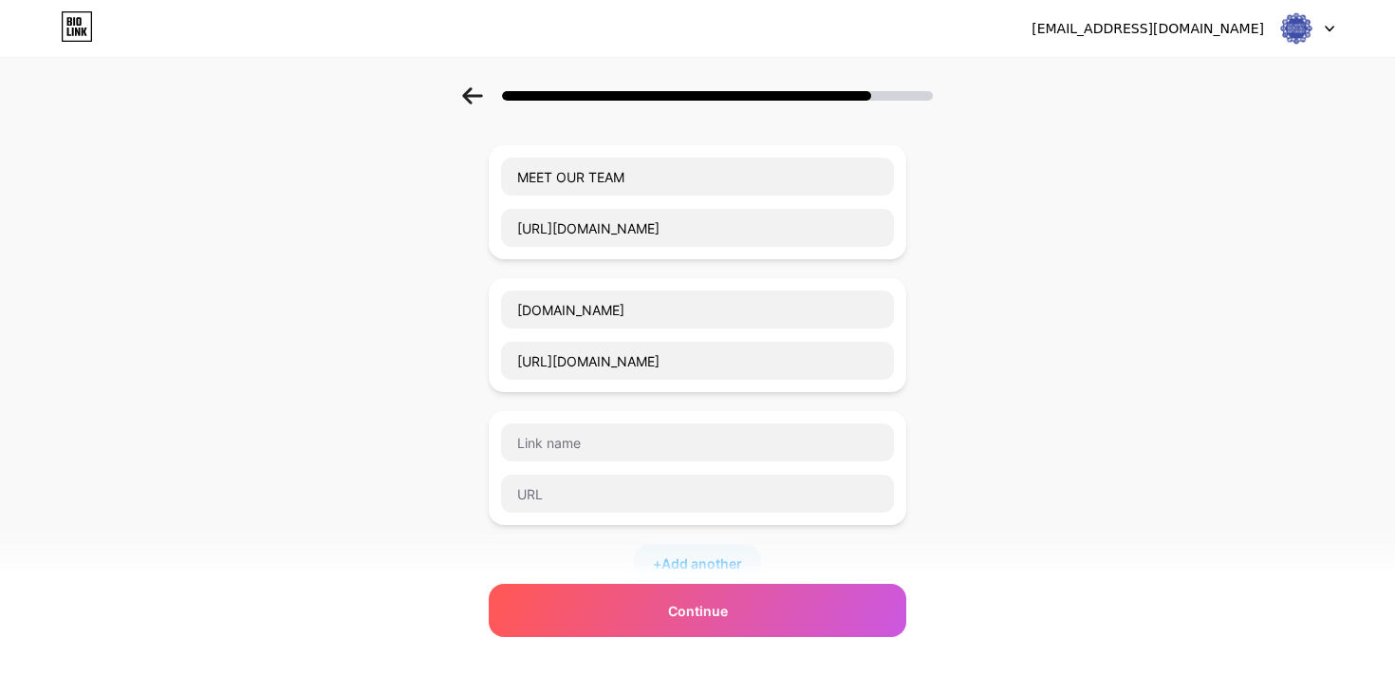
scroll to position [108, 0]
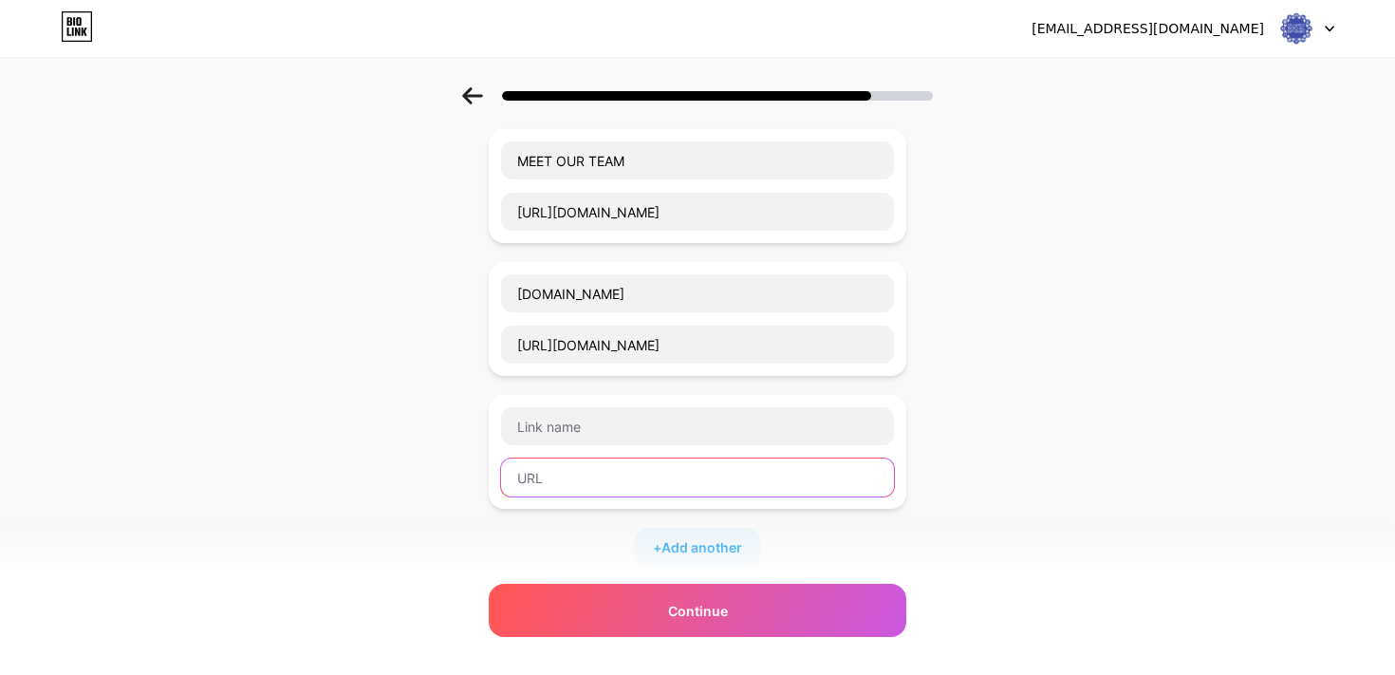
click at [619, 475] on input "text" at bounding box center [697, 477] width 393 height 38
paste input "[URL][DOMAIN_NAME]"
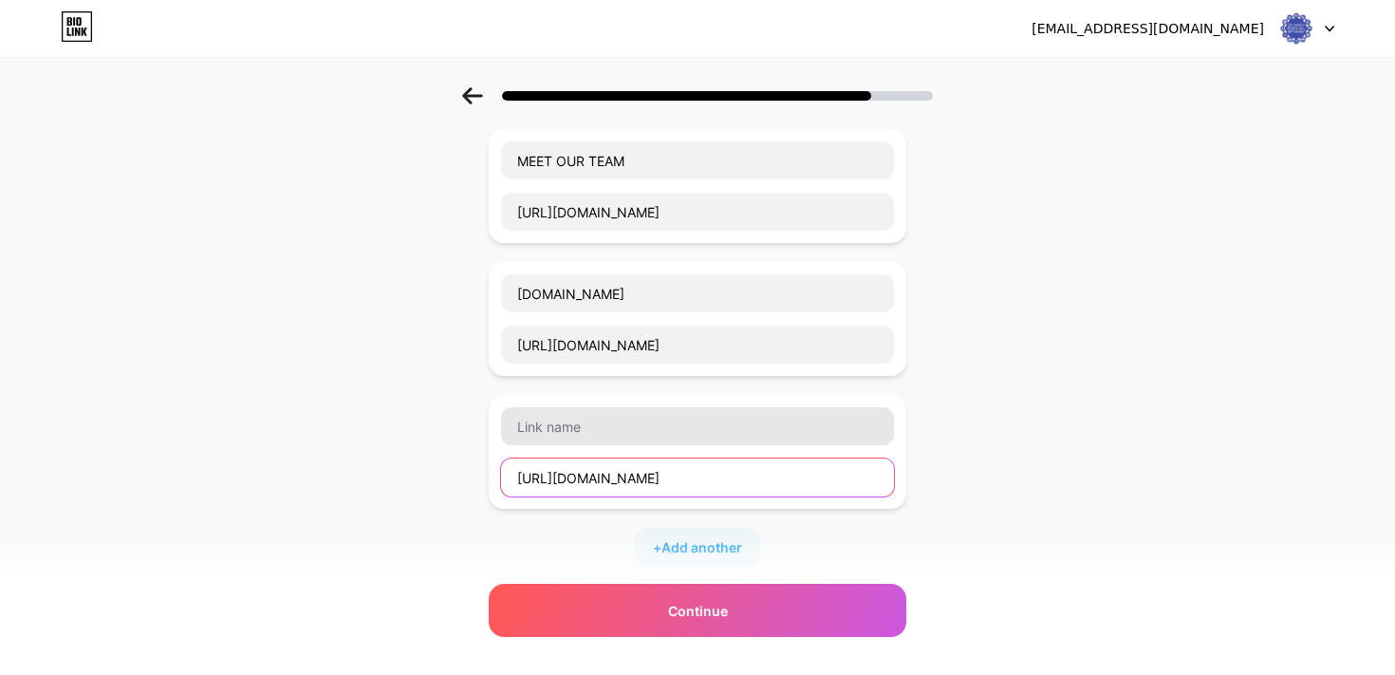
type input "[URL][DOMAIN_NAME]"
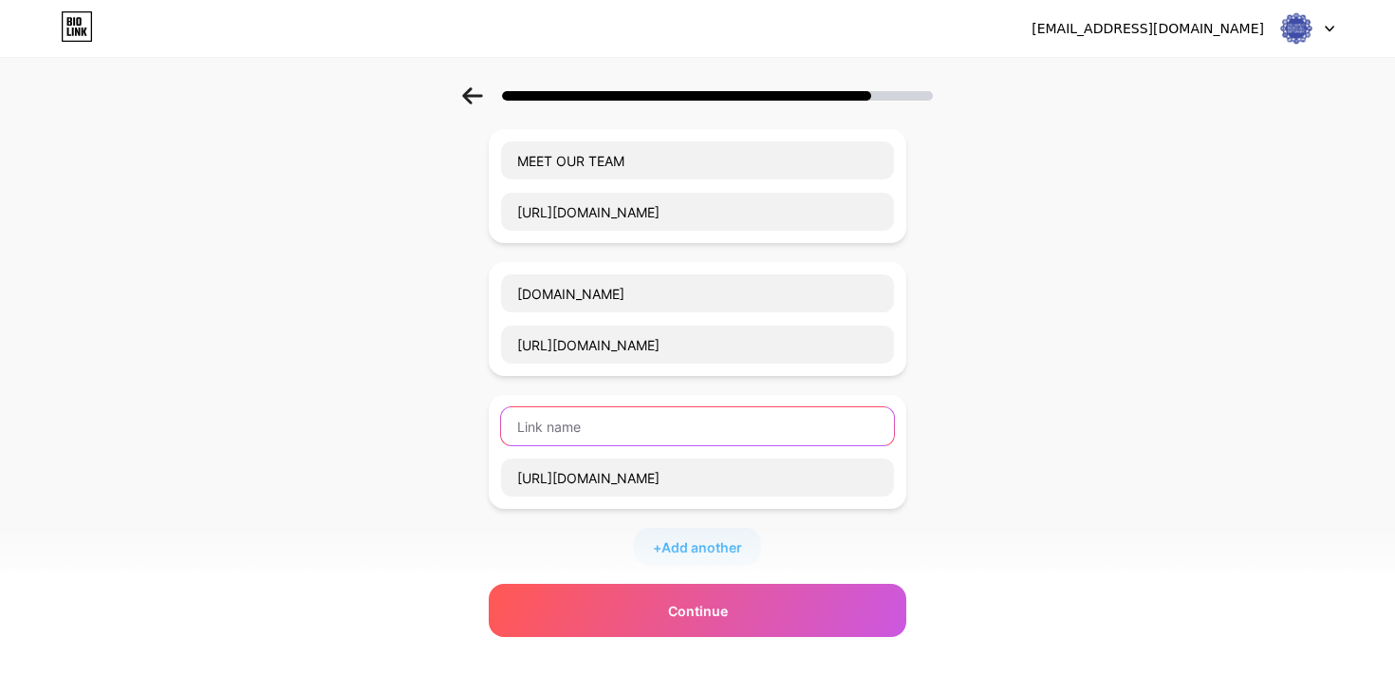
click at [604, 422] on input "text" at bounding box center [697, 426] width 393 height 38
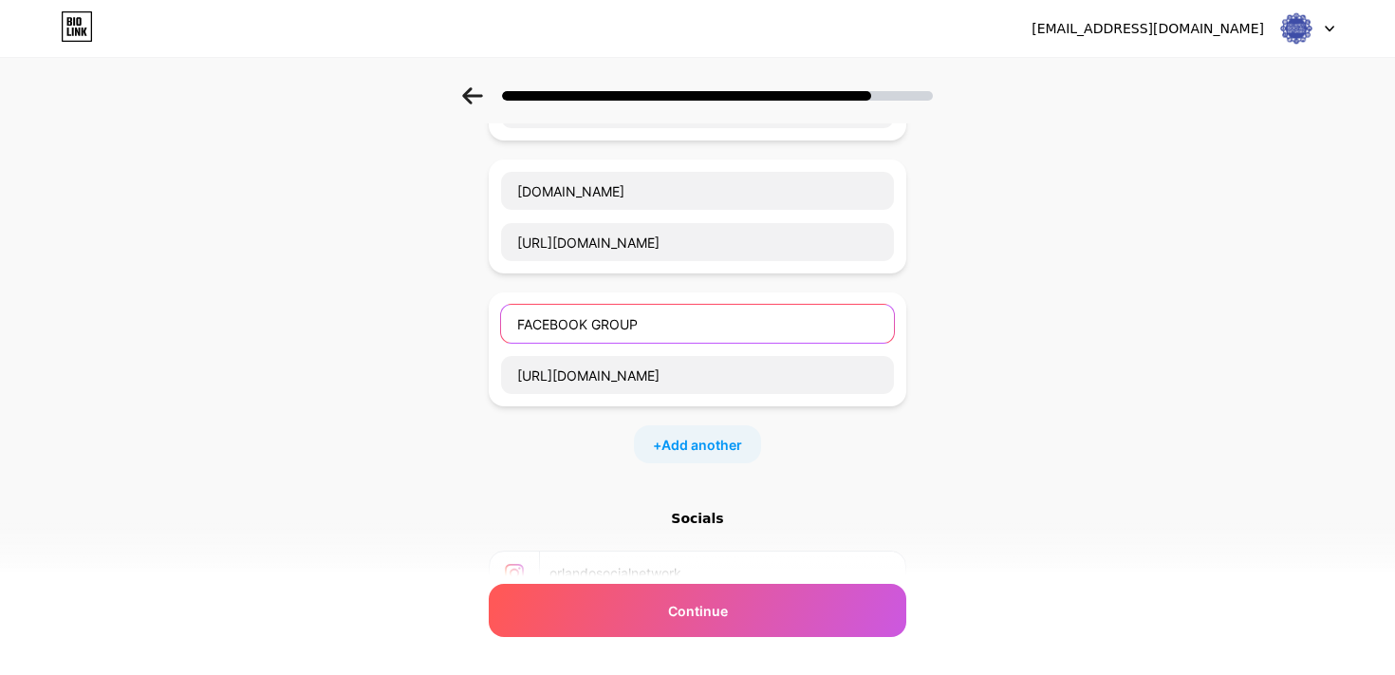
scroll to position [256, 0]
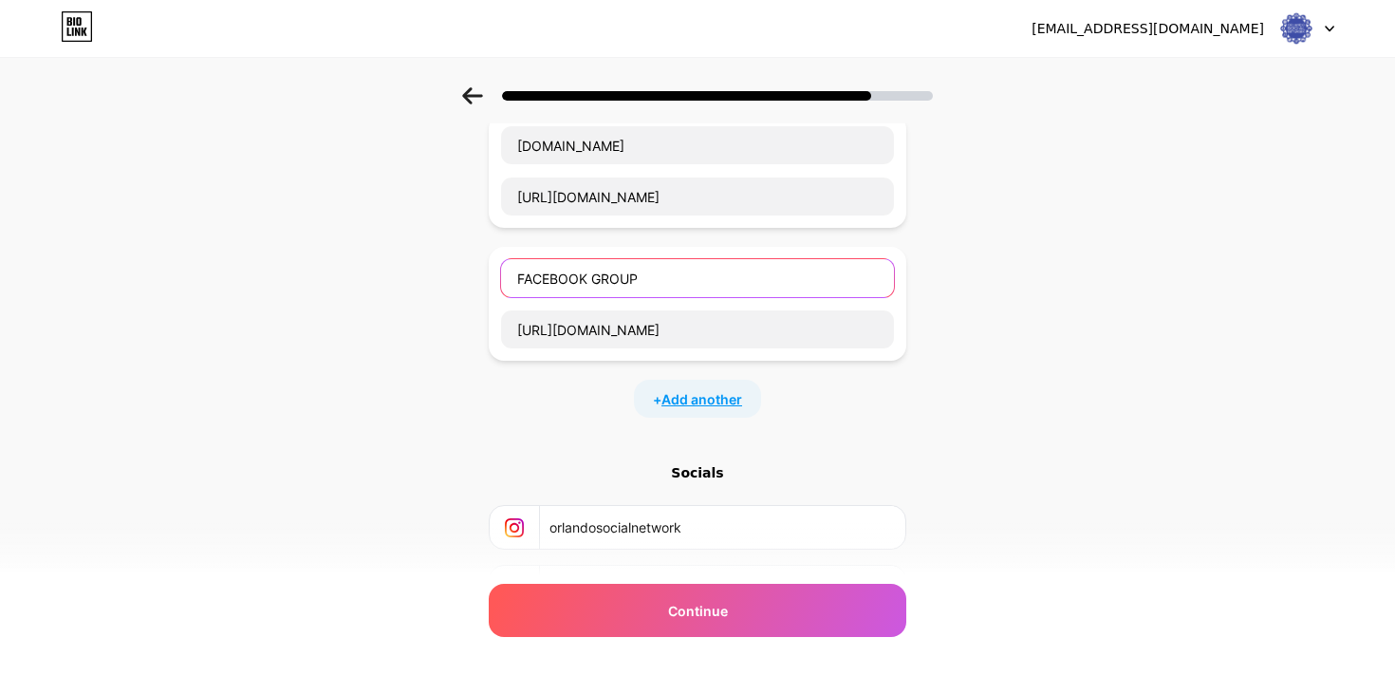
type input "FACEBOOK GROUP"
click at [709, 402] on span "Add another" at bounding box center [701, 399] width 81 height 20
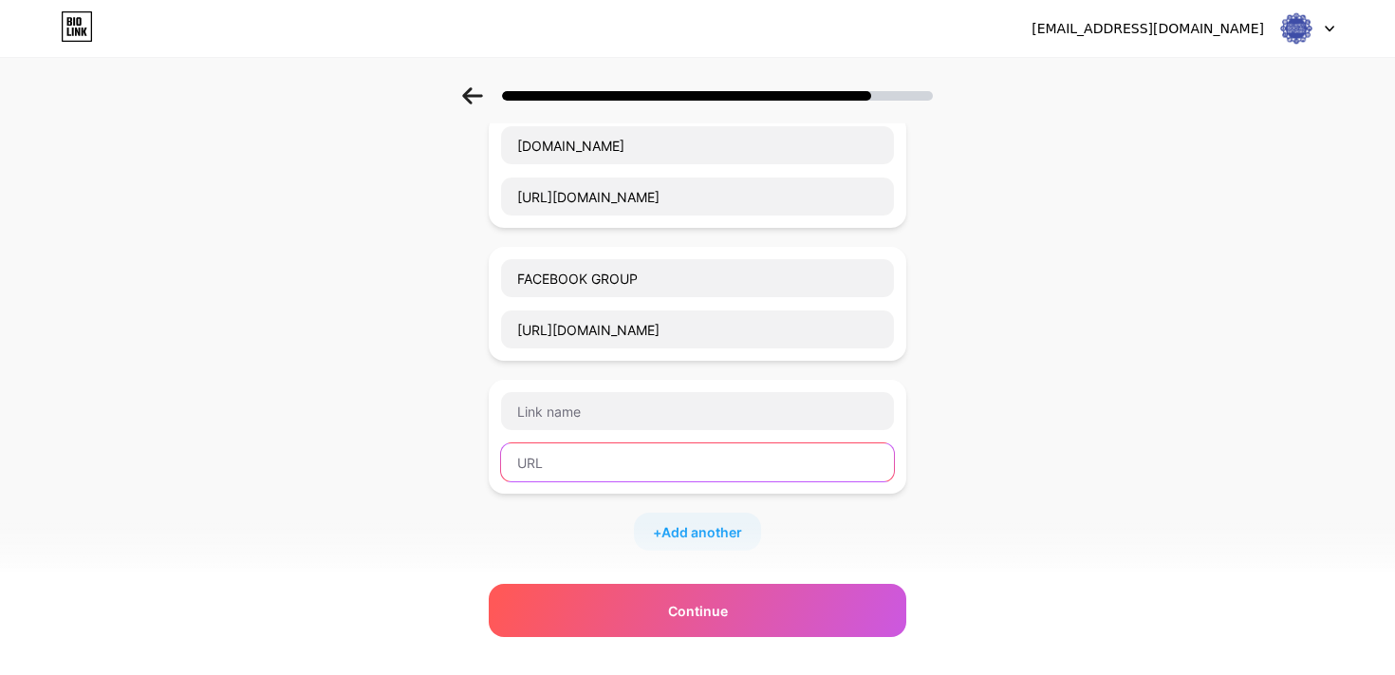
click at [631, 477] on input "text" at bounding box center [697, 462] width 393 height 38
paste input "[URL][DOMAIN_NAME]"
type input "[URL][DOMAIN_NAME]"
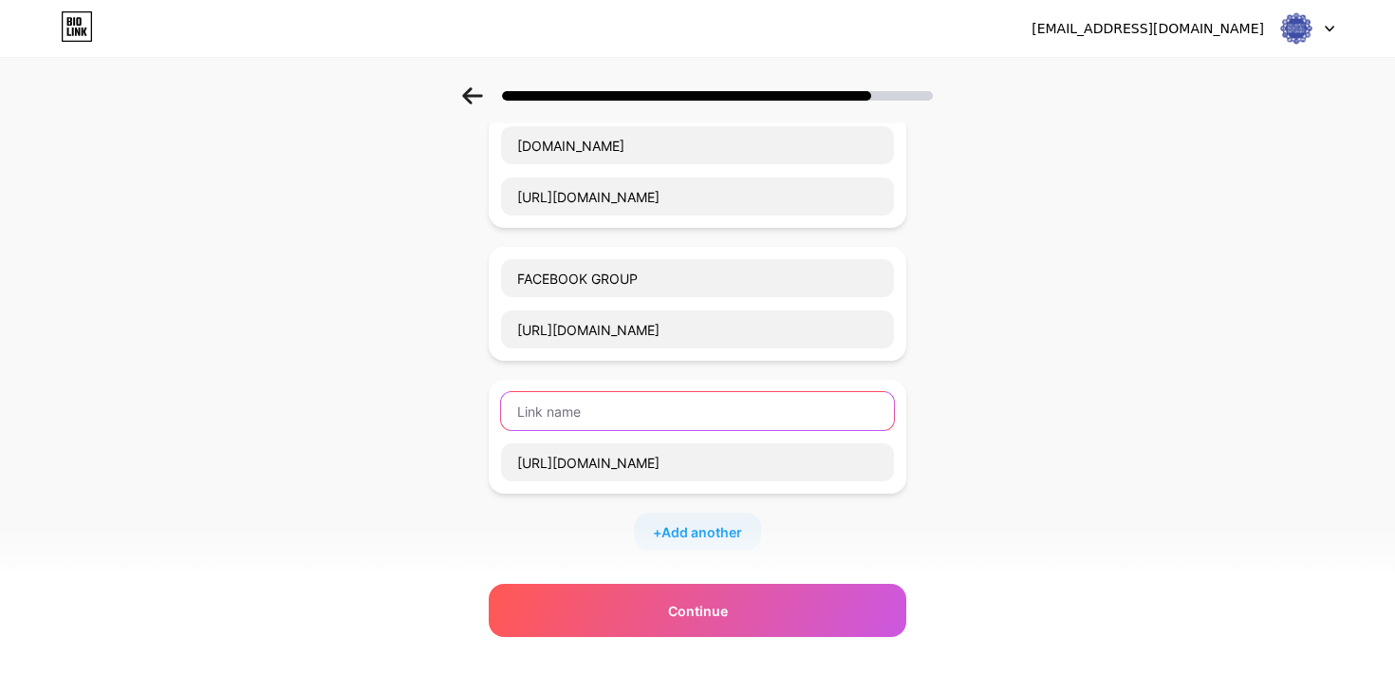
scroll to position [0, 0]
click at [603, 403] on input "text" at bounding box center [697, 411] width 393 height 38
type input "RSVP TO OUR FALL MEET & GREET"
click at [689, 543] on div "+ Add another" at bounding box center [697, 531] width 127 height 38
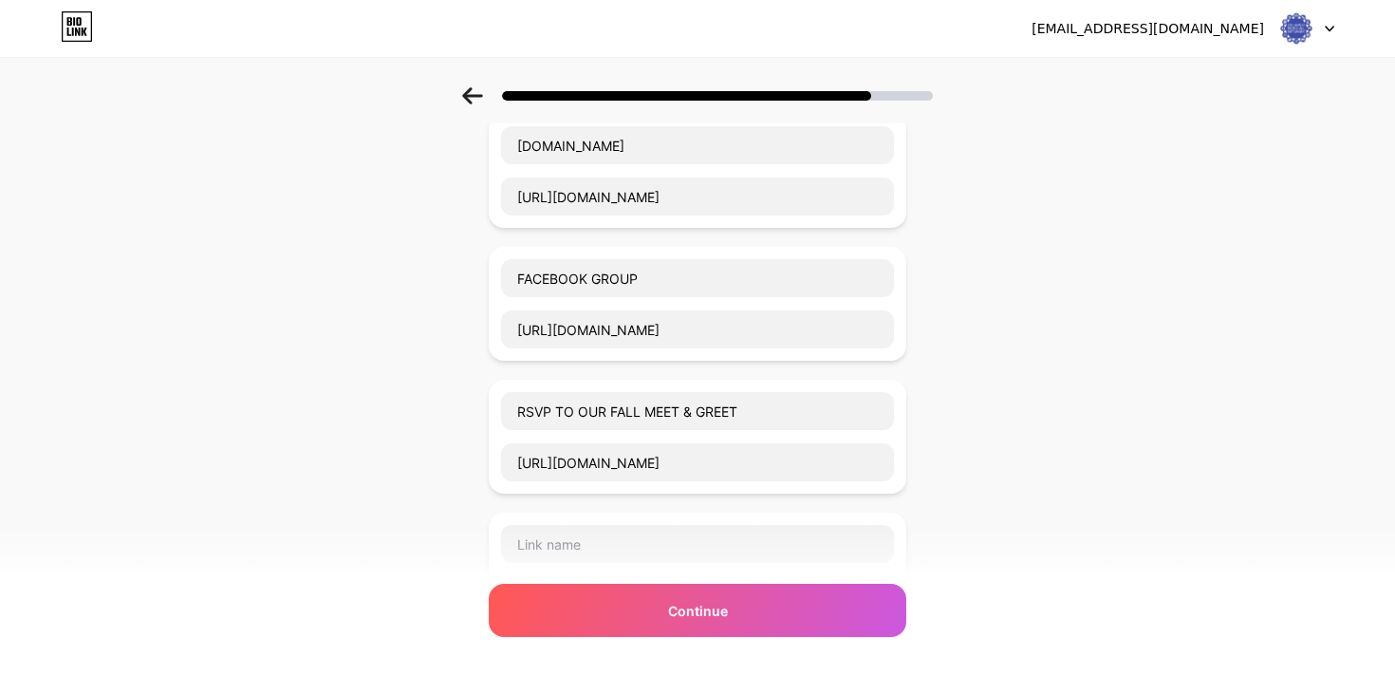
scroll to position [377, 0]
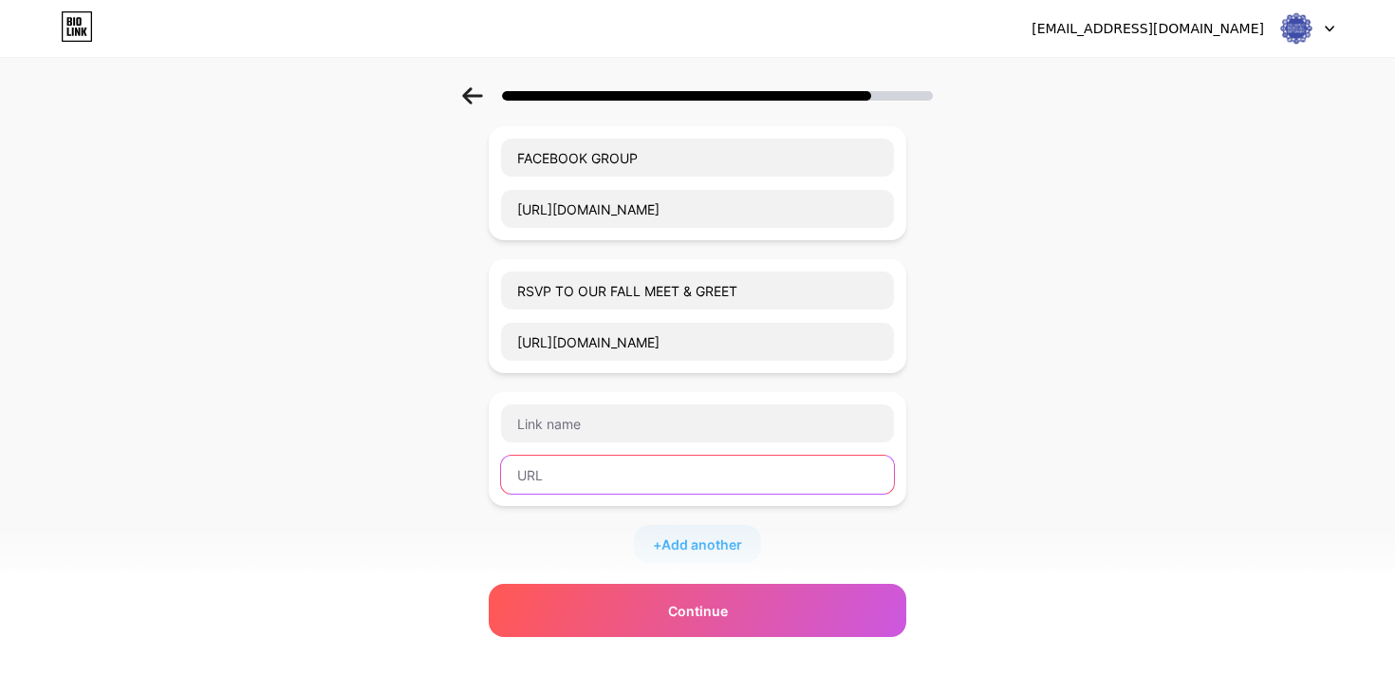
click at [634, 486] on input "text" at bounding box center [697, 474] width 393 height 38
paste input "[URL][DOMAIN_NAME]"
type input "[URL][DOMAIN_NAME]"
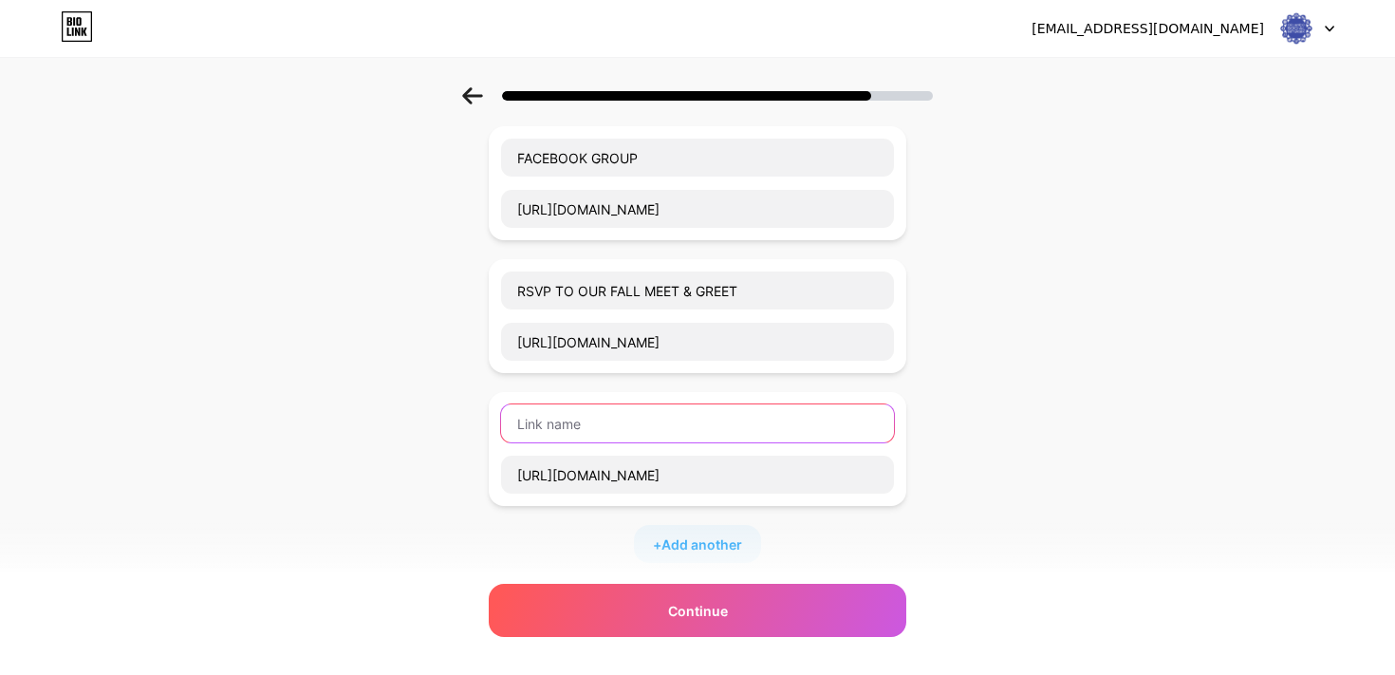
click at [655, 423] on input "text" at bounding box center [697, 423] width 393 height 38
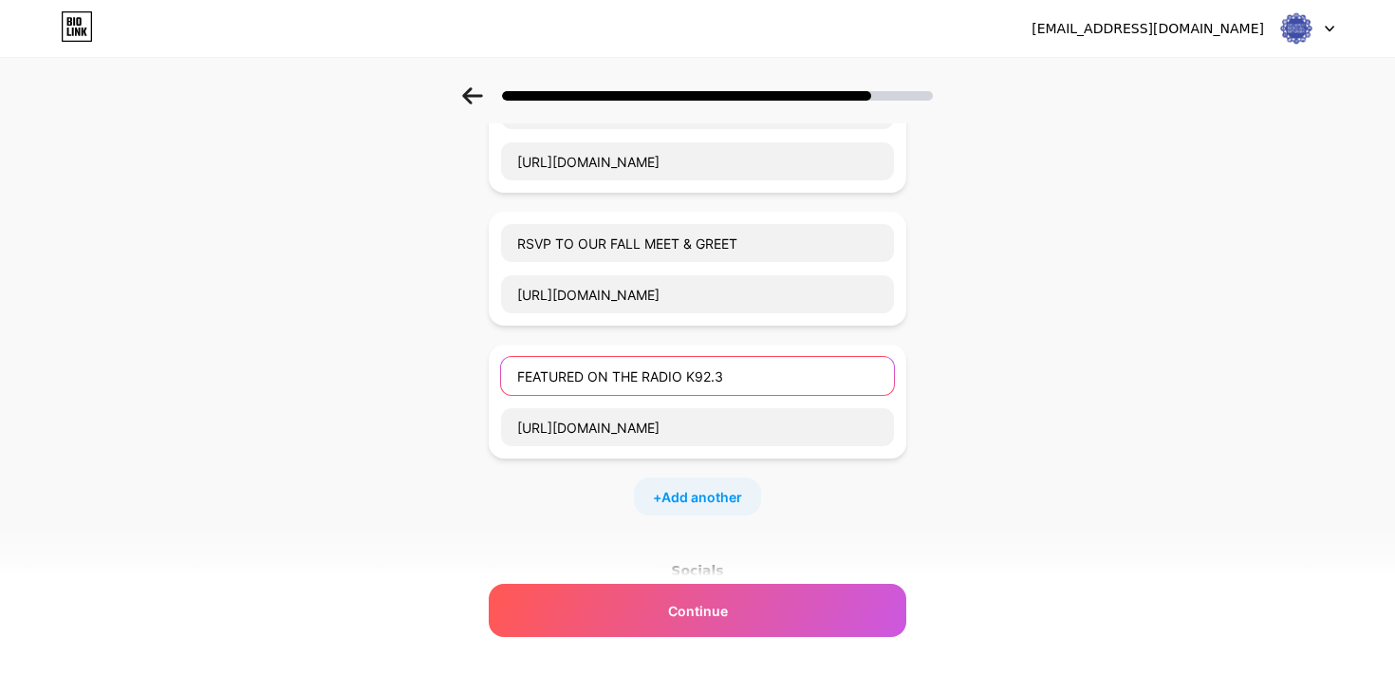
scroll to position [514, 0]
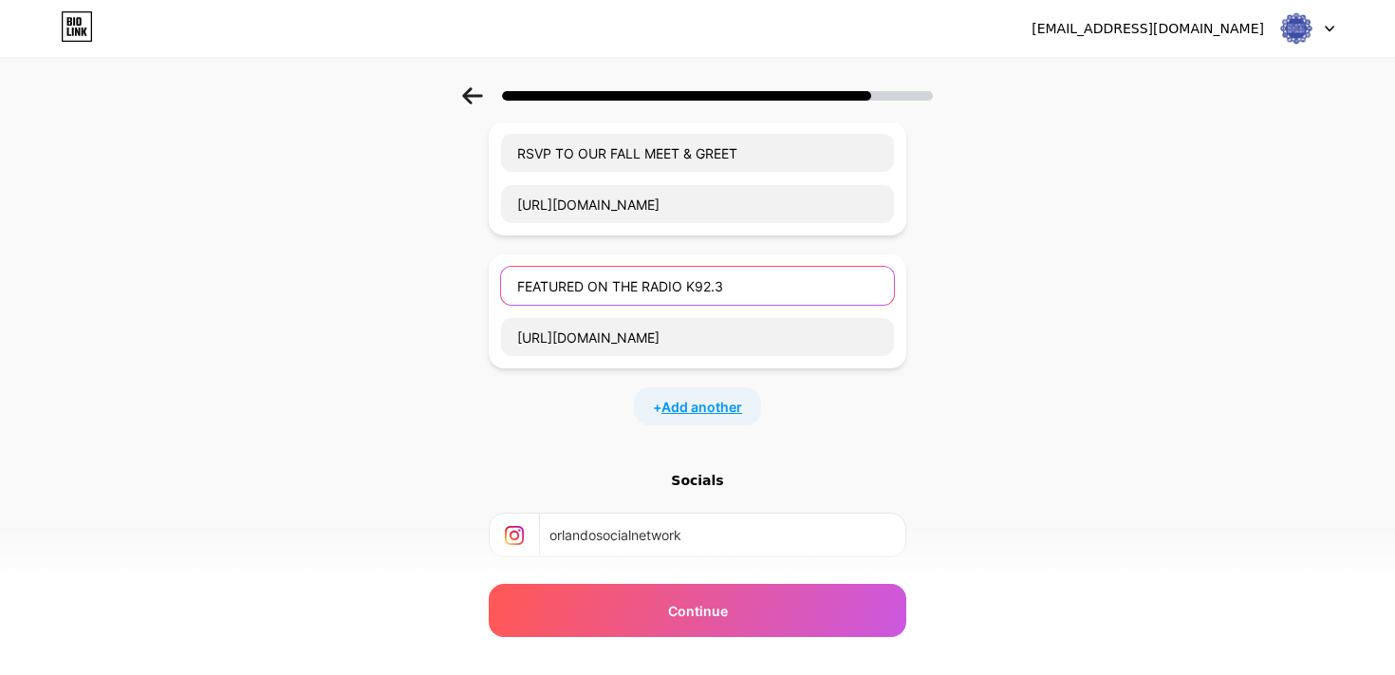
type input "FEATURED ON THE RADIO K92.3"
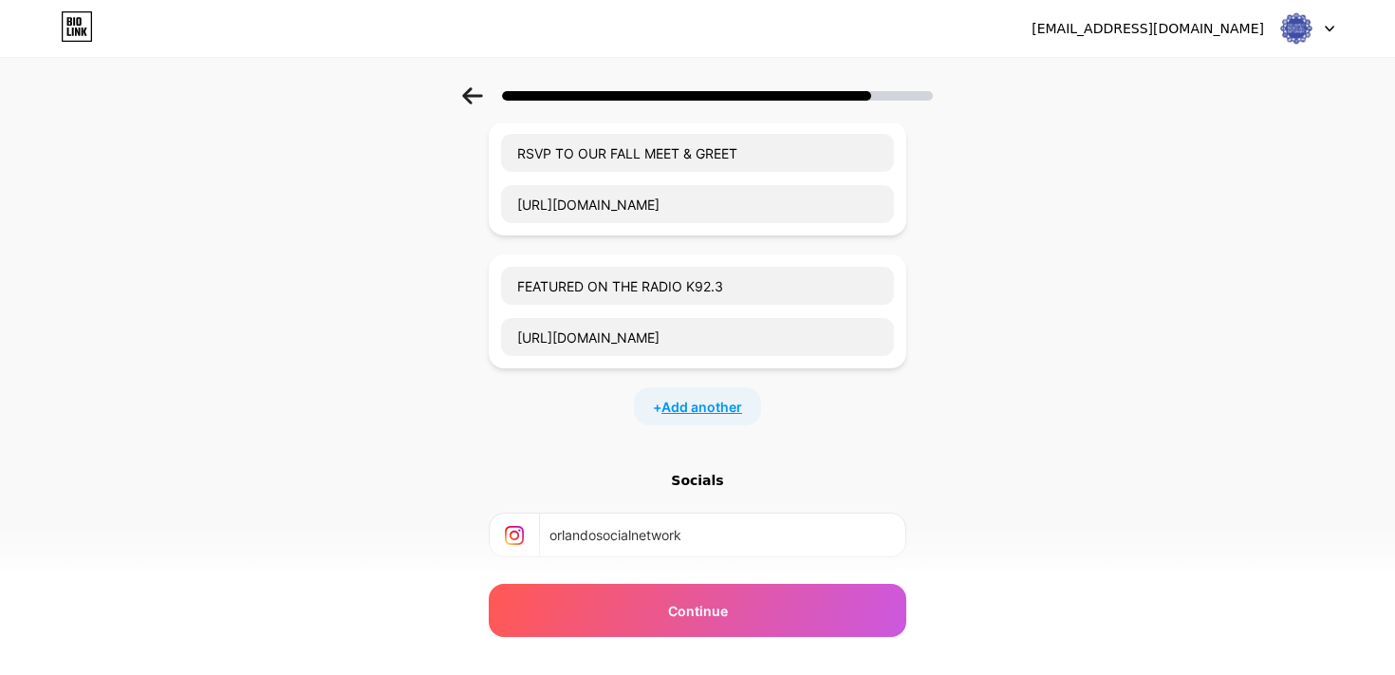
click at [699, 411] on span "Add another" at bounding box center [701, 407] width 81 height 20
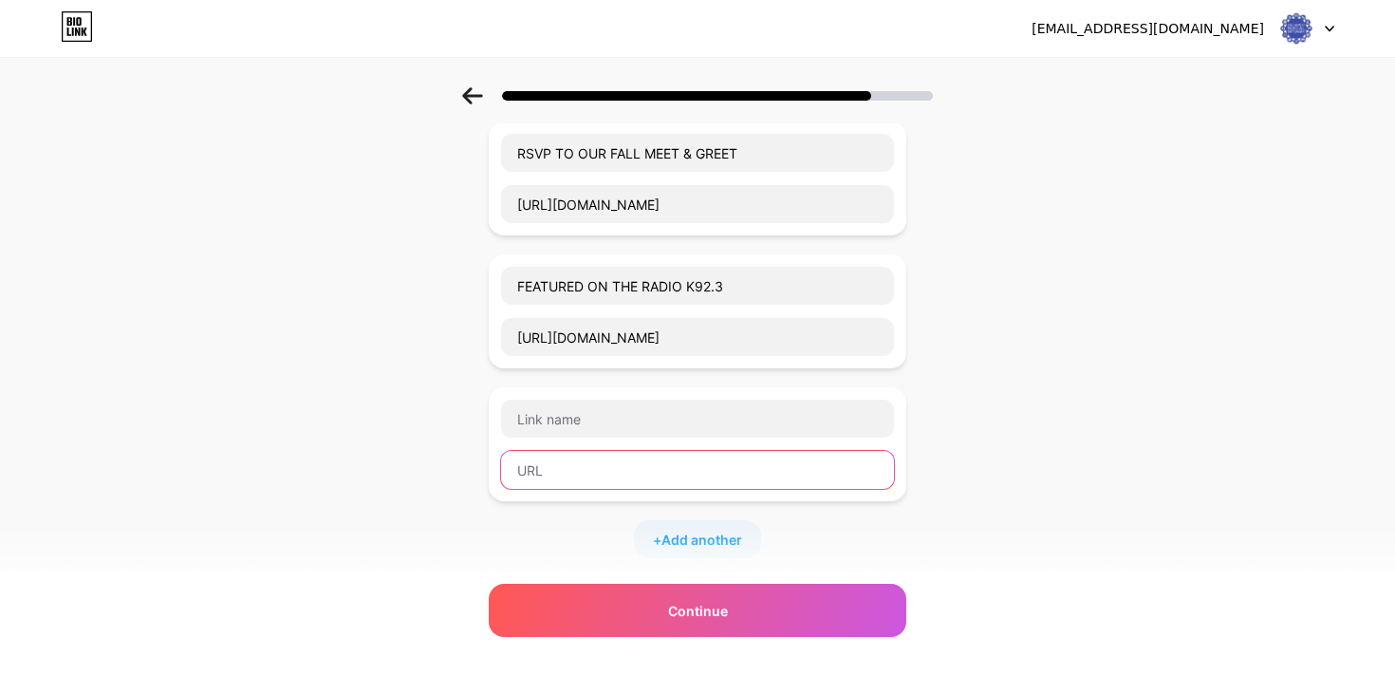
click at [560, 460] on input "text" at bounding box center [697, 470] width 393 height 38
paste input "[URL][DOMAIN_NAME]"
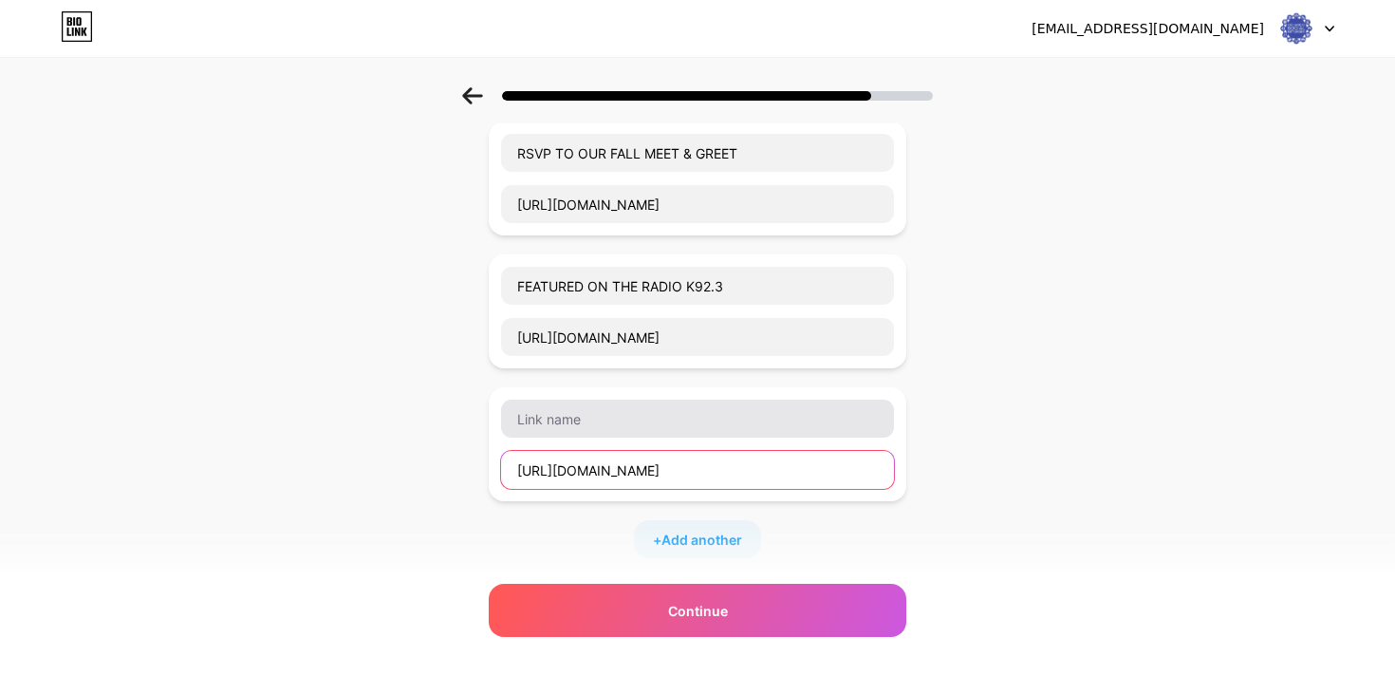
scroll to position [0, 375]
type input "[URL][DOMAIN_NAME]"
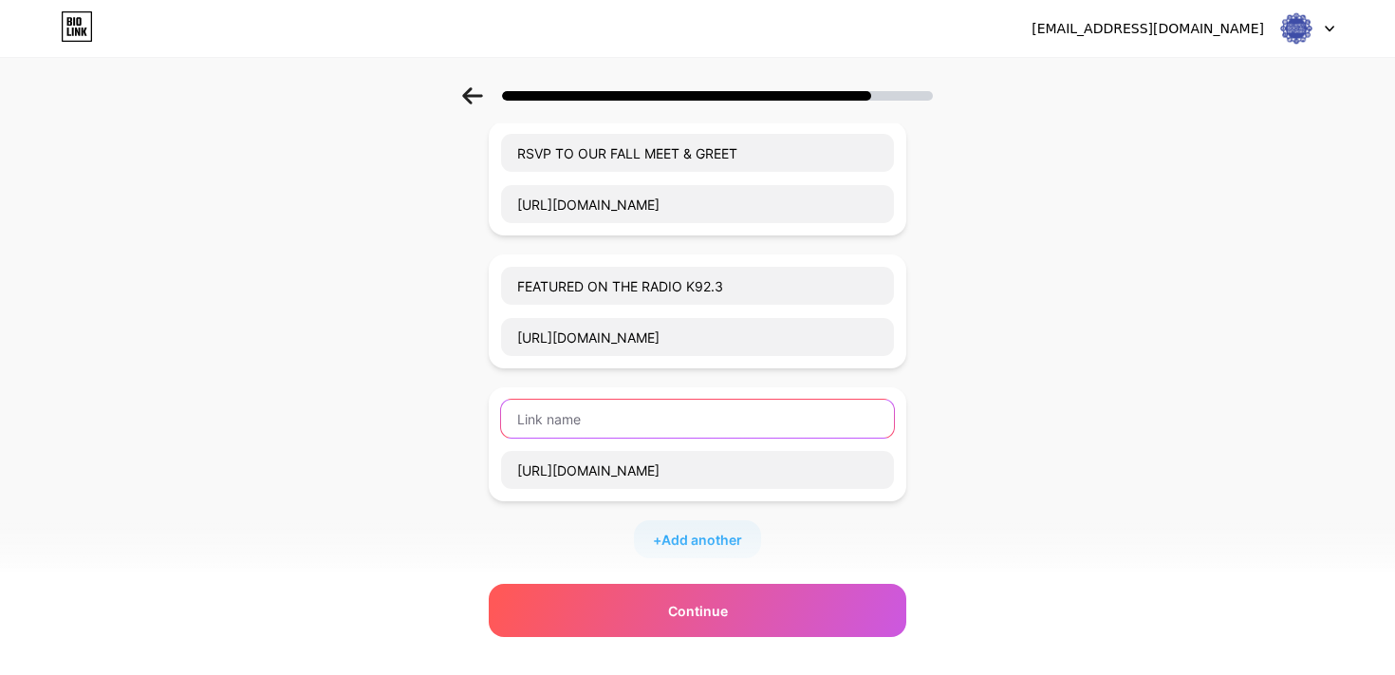
scroll to position [0, 0]
click at [561, 419] on input "text" at bounding box center [697, 418] width 393 height 38
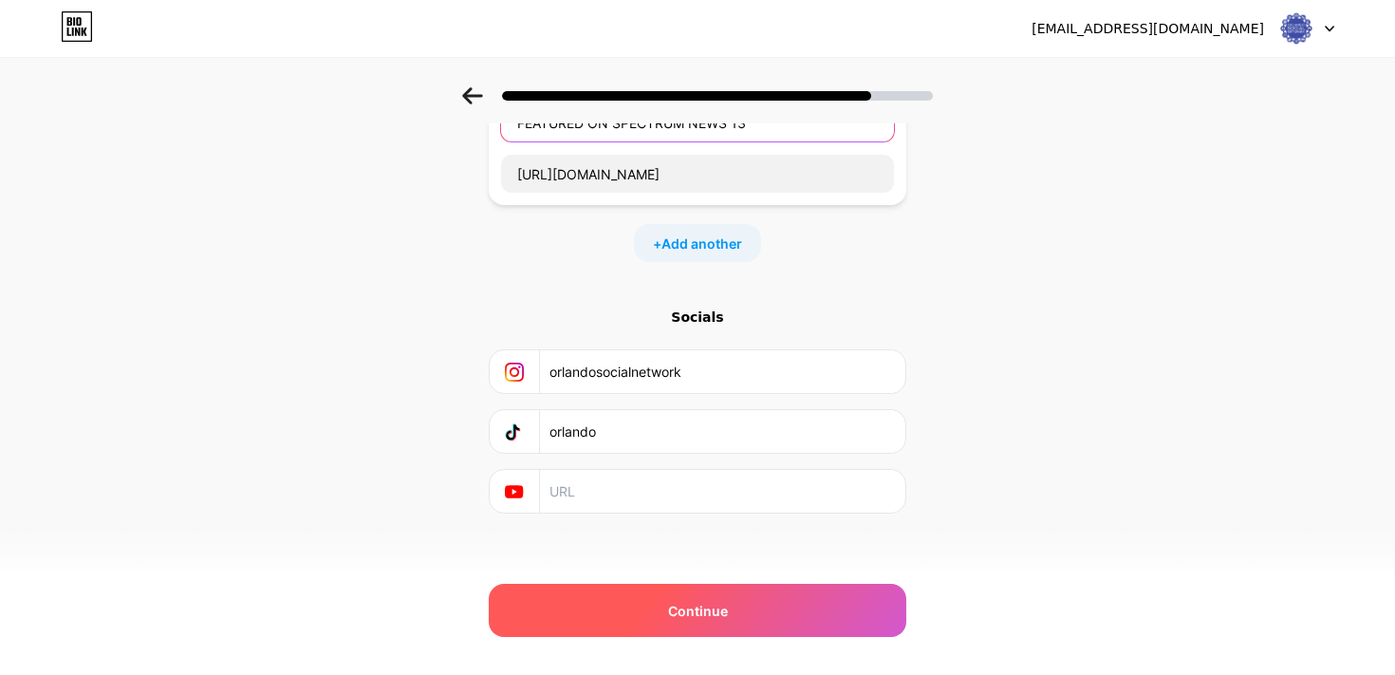
scroll to position [820, 0]
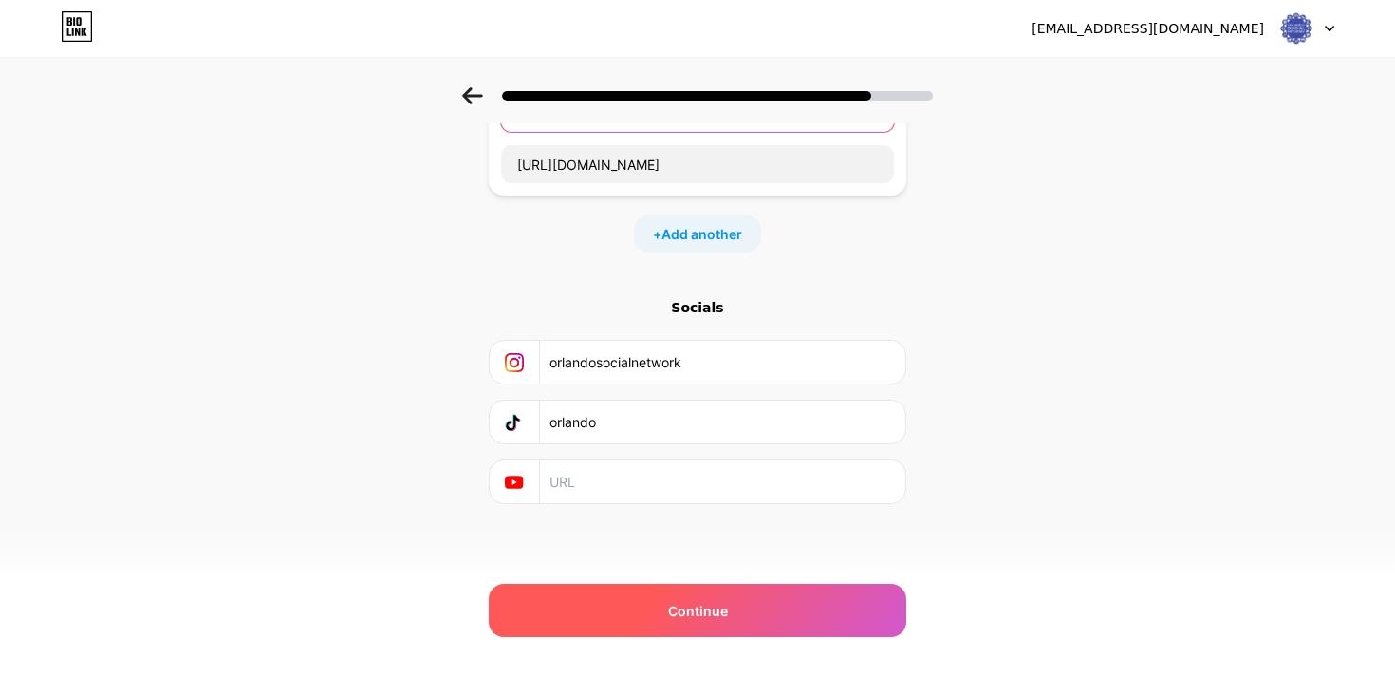
type input "FEATURED ON SPECTRUM NEWS 13"
click at [706, 604] on span "Continue" at bounding box center [698, 611] width 60 height 20
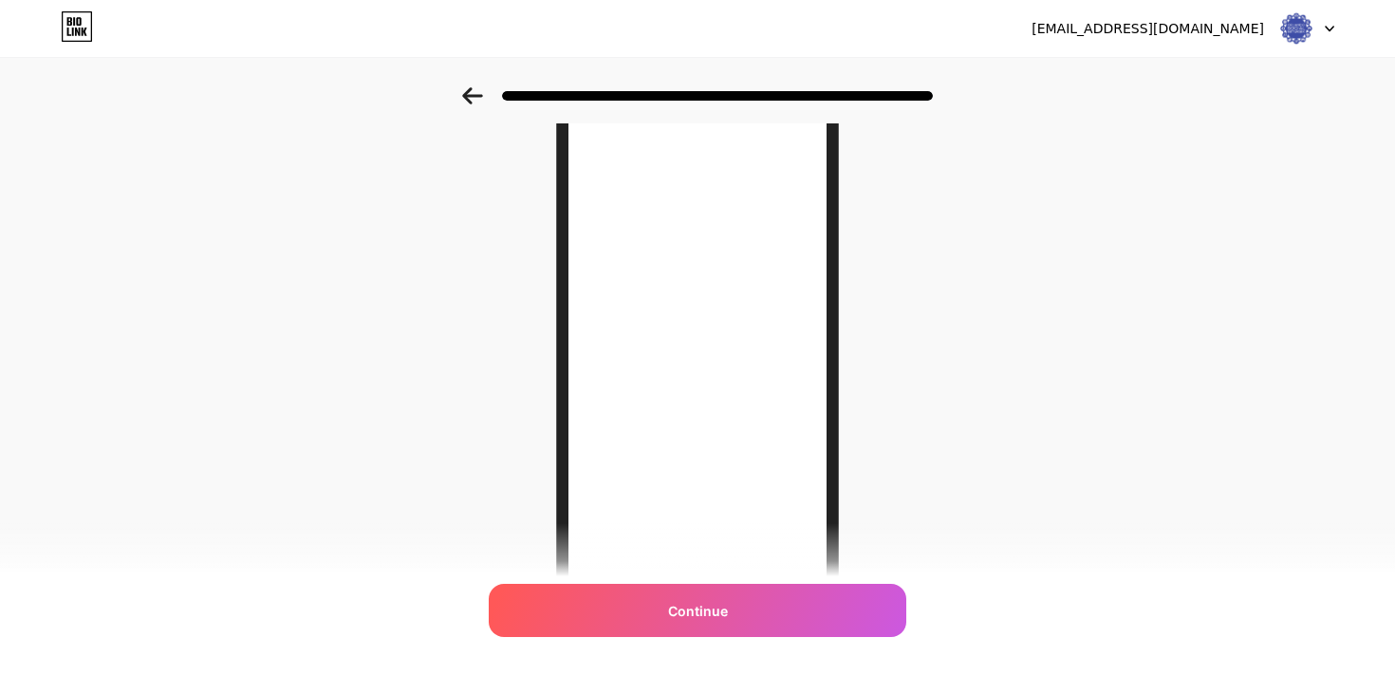
scroll to position [0, 0]
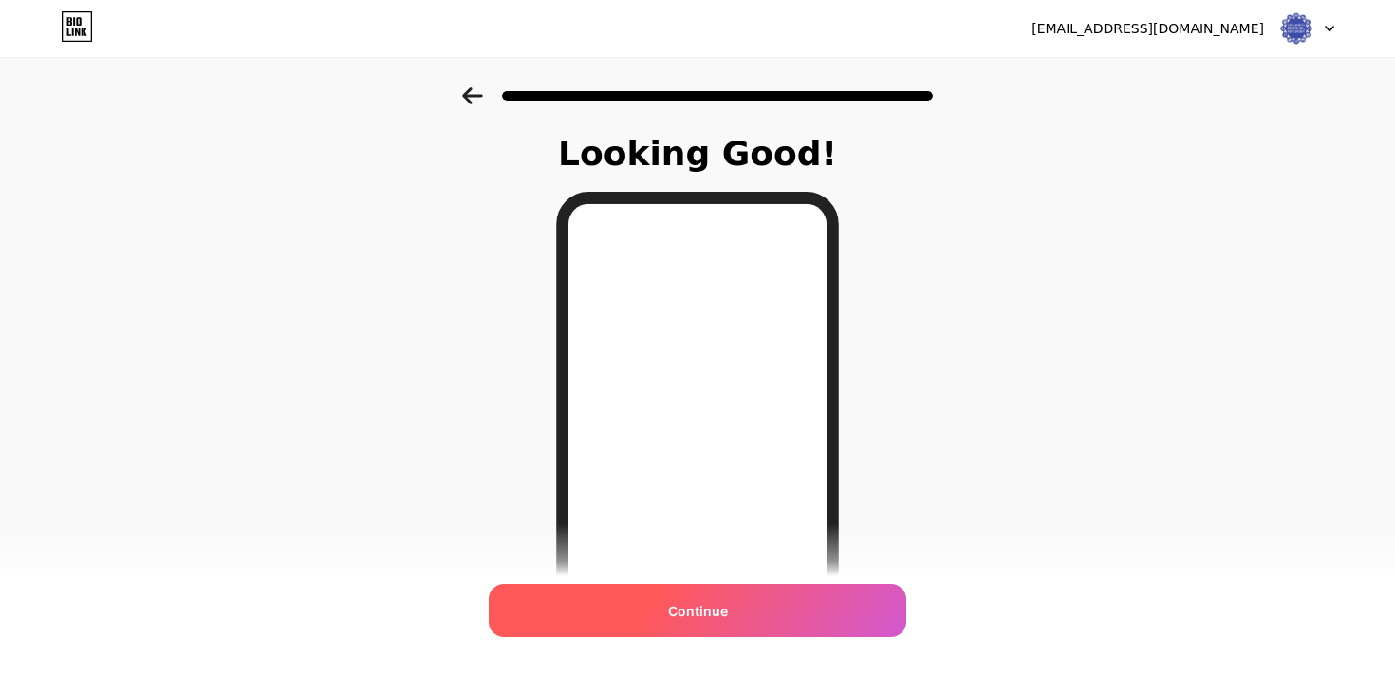
click at [752, 605] on div "Continue" at bounding box center [698, 610] width 418 height 53
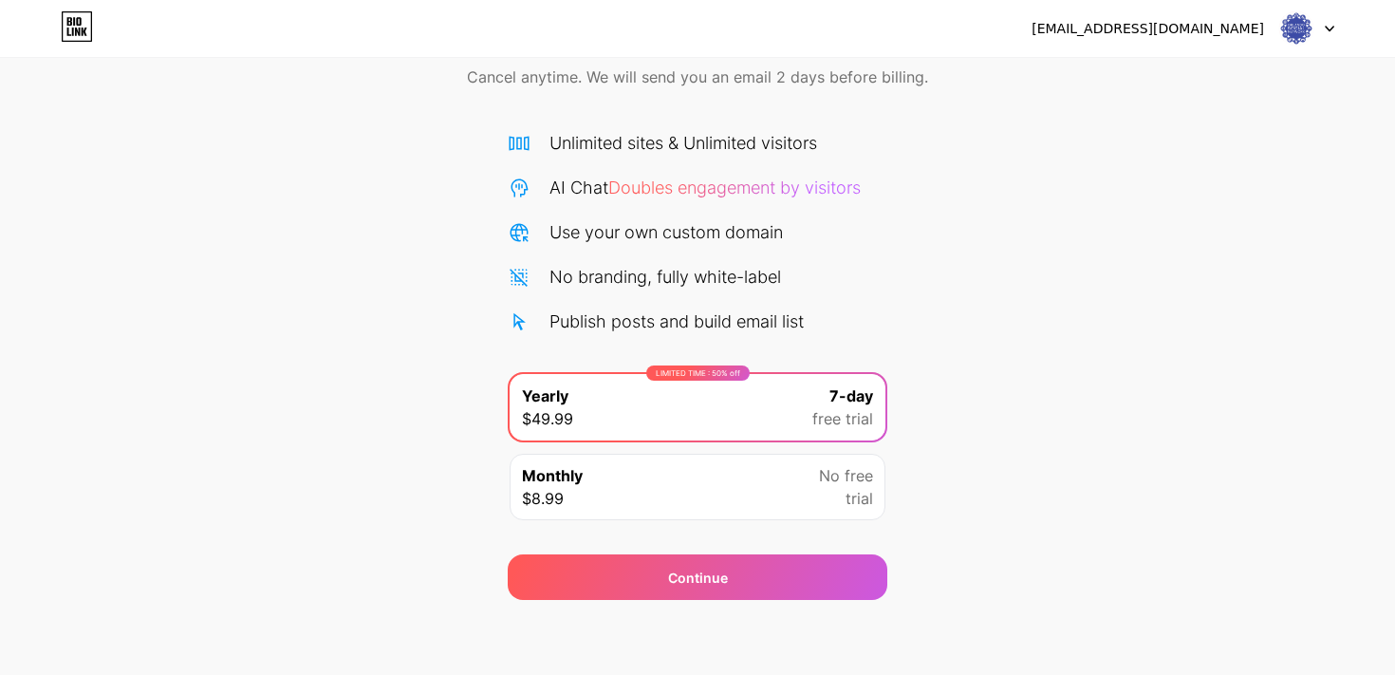
scroll to position [89, 0]
click at [828, 492] on div "No free trial" at bounding box center [846, 486] width 54 height 46
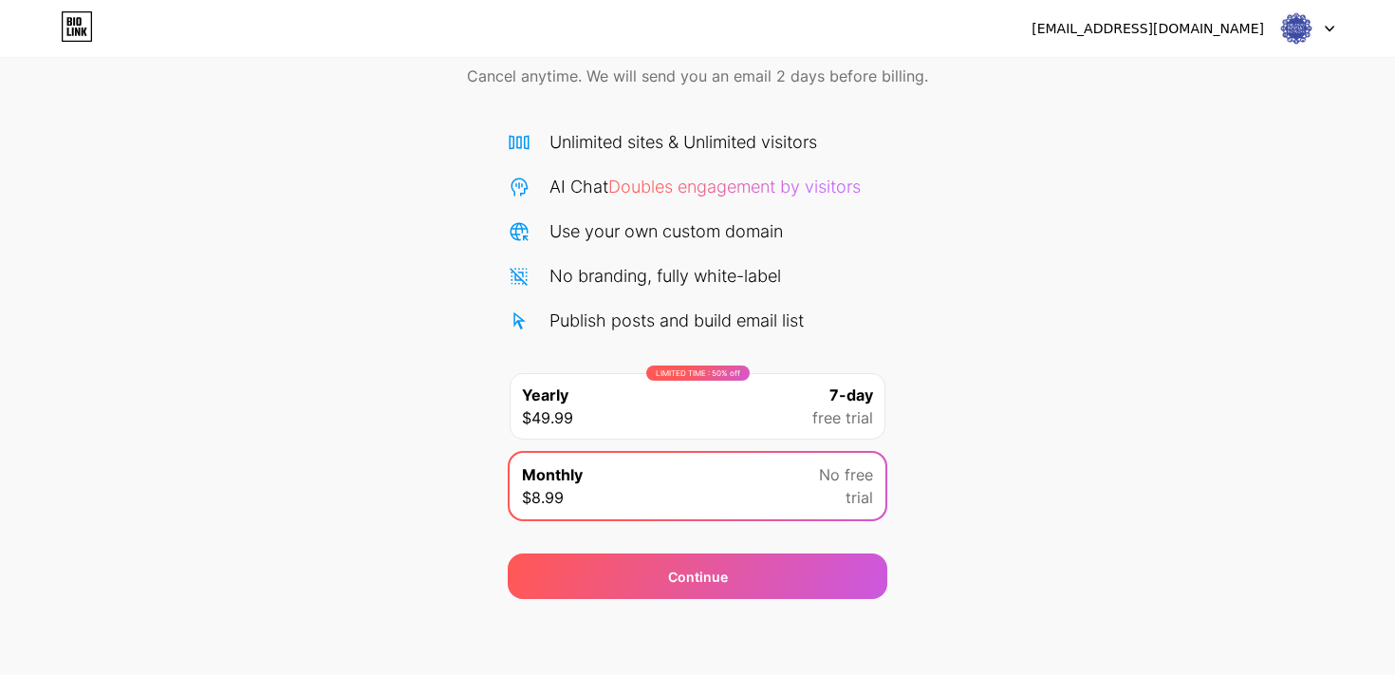
scroll to position [0, 0]
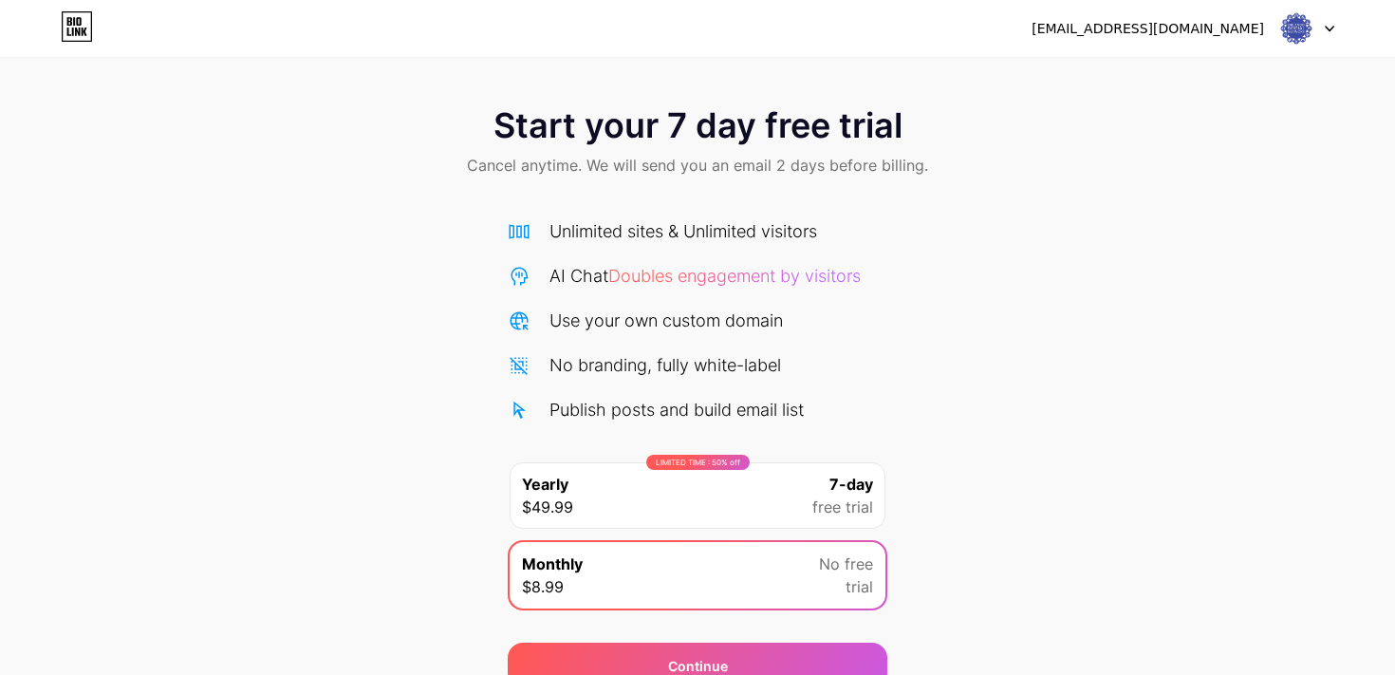
click at [826, 262] on div "Unlimited sites & Unlimited visitors AI Chat Doubles engagement by visitors Use…" at bounding box center [698, 320] width 380 height 204
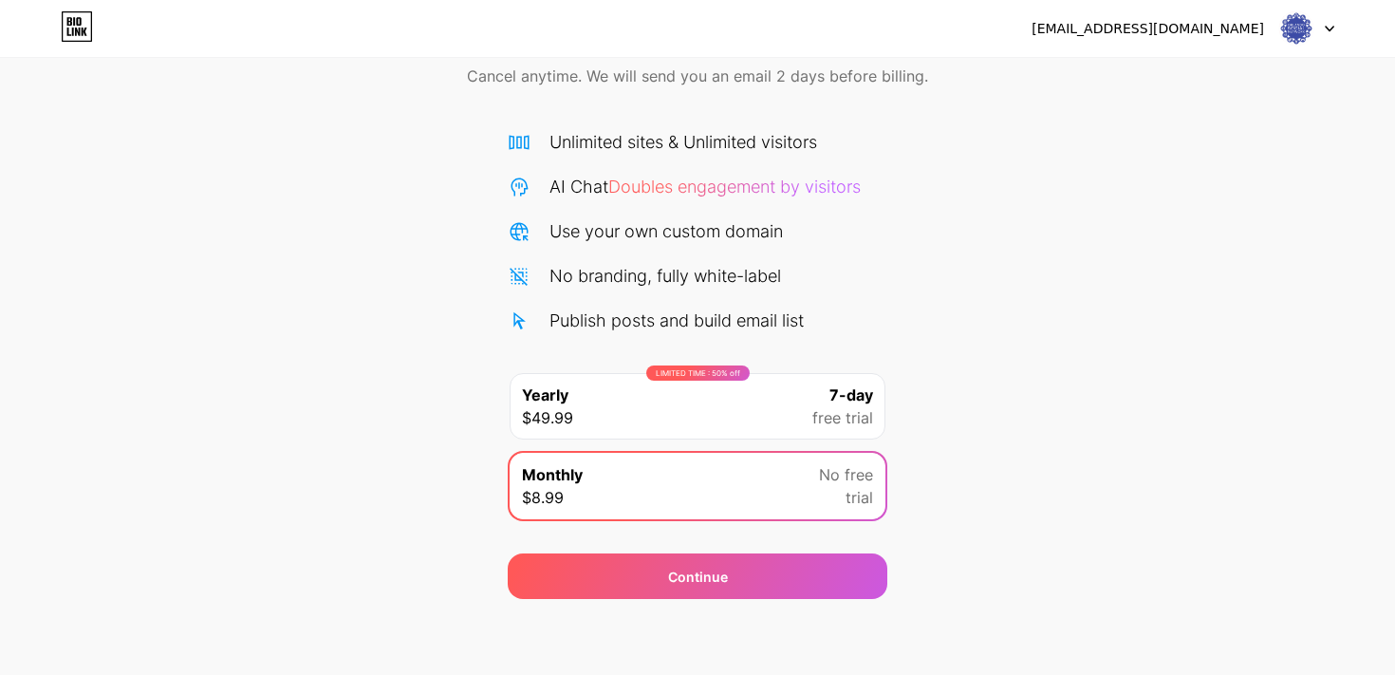
click at [47, 20] on div "[EMAIL_ADDRESS][DOMAIN_NAME] Logout" at bounding box center [697, 28] width 1395 height 34
click at [61, 20] on icon at bounding box center [77, 26] width 32 height 30
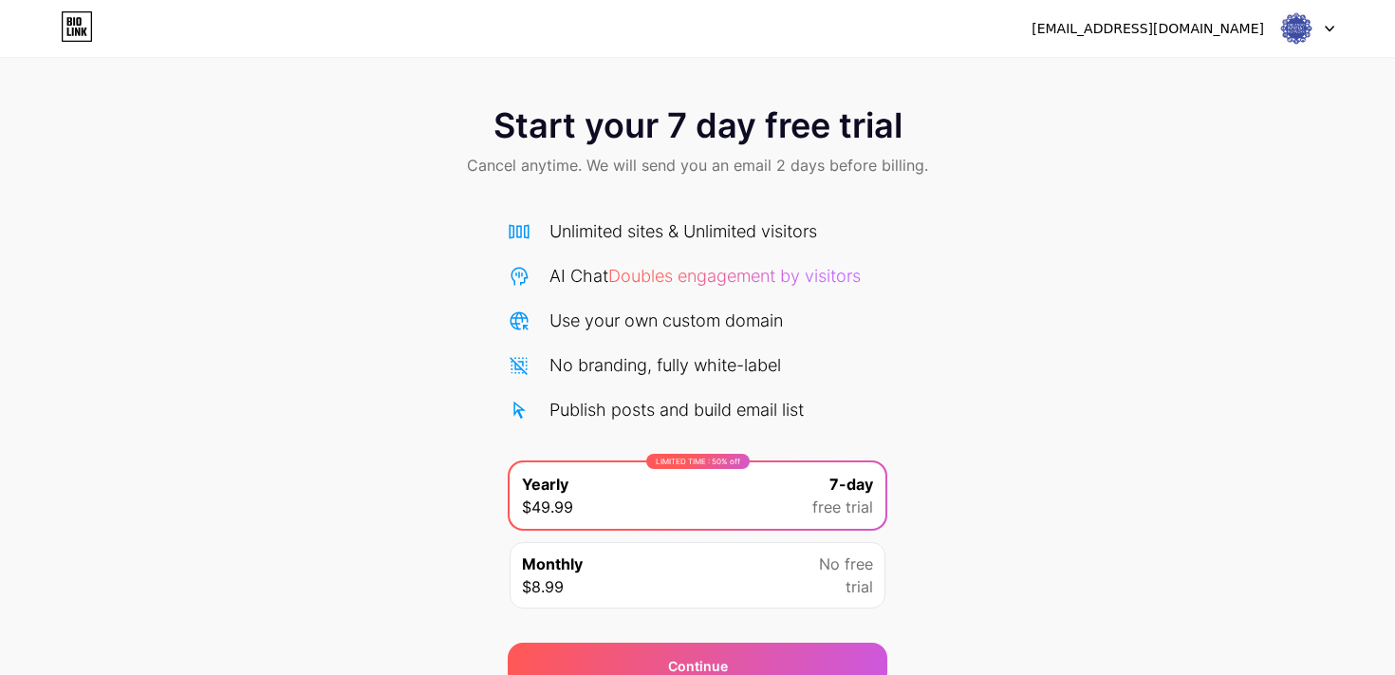
click at [1249, 24] on div "[EMAIL_ADDRESS][DOMAIN_NAME]" at bounding box center [1147, 29] width 232 height 20
click at [1308, 33] on img at bounding box center [1296, 28] width 36 height 36
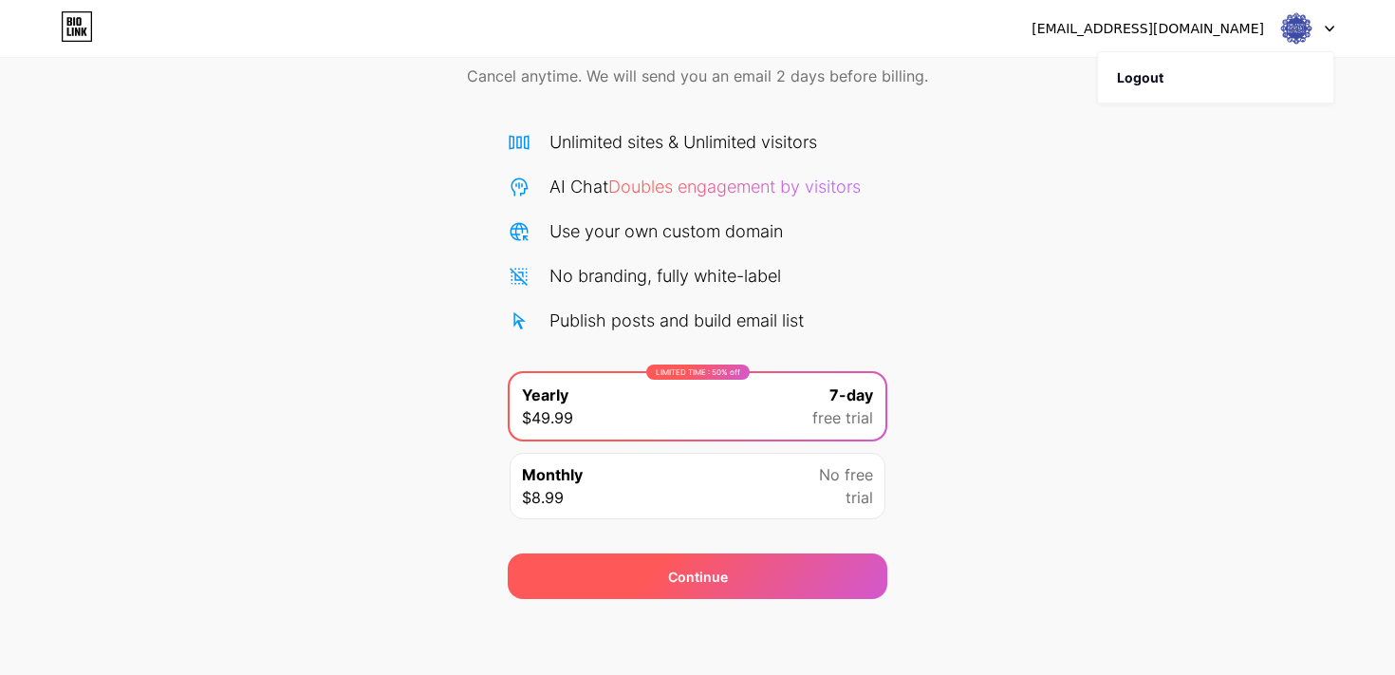
click at [790, 574] on div "Continue" at bounding box center [698, 576] width 380 height 46
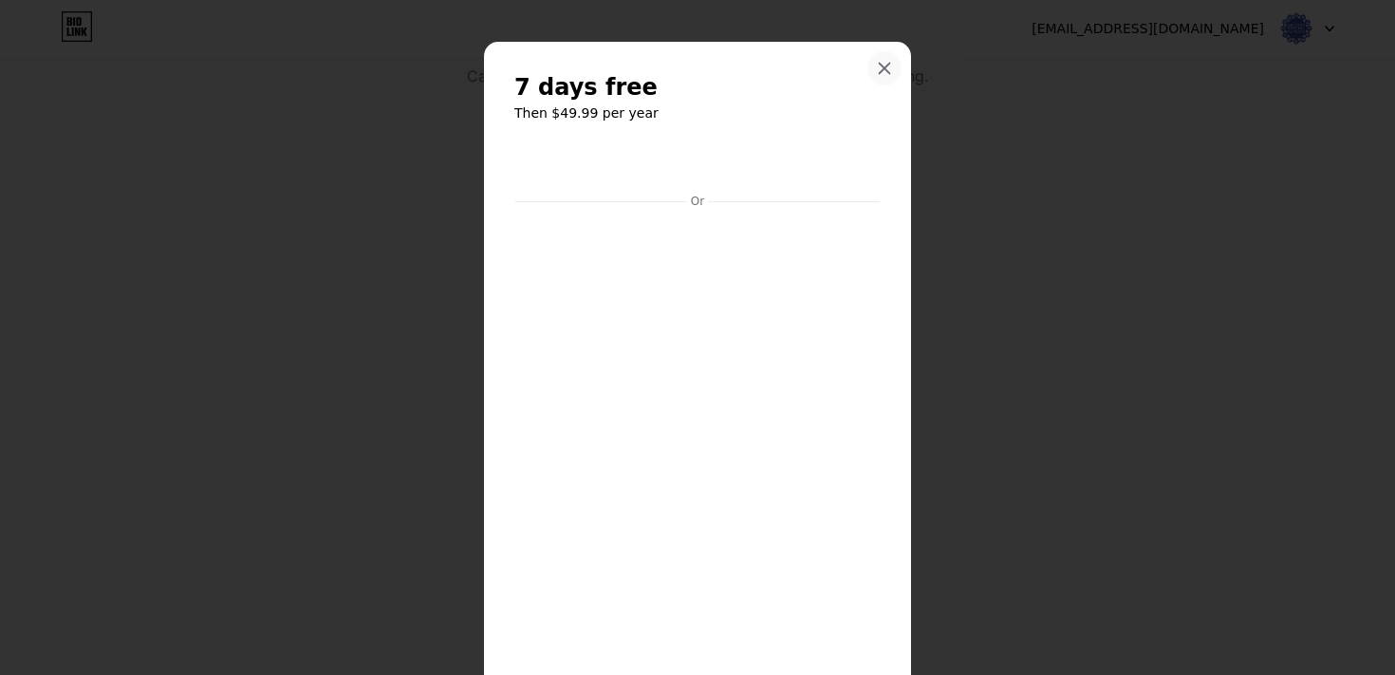
click at [876, 66] on div at bounding box center [884, 68] width 34 height 34
